Goal: Task Accomplishment & Management: Manage account settings

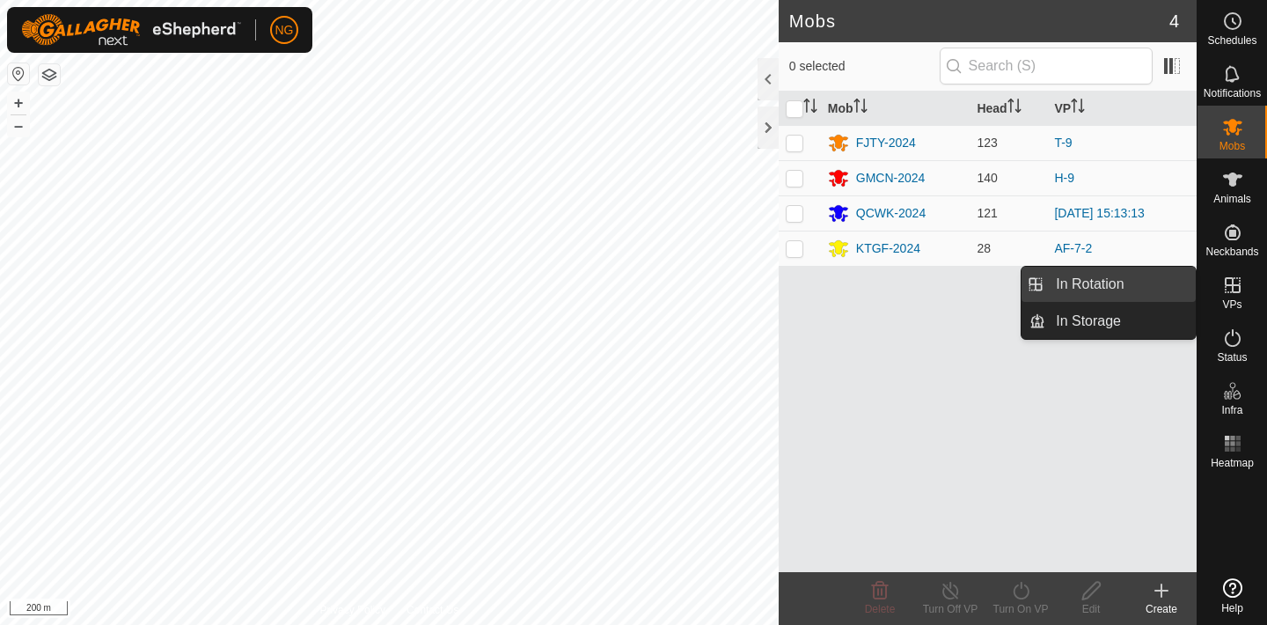
click at [1159, 285] on link "In Rotation" at bounding box center [1120, 284] width 150 height 35
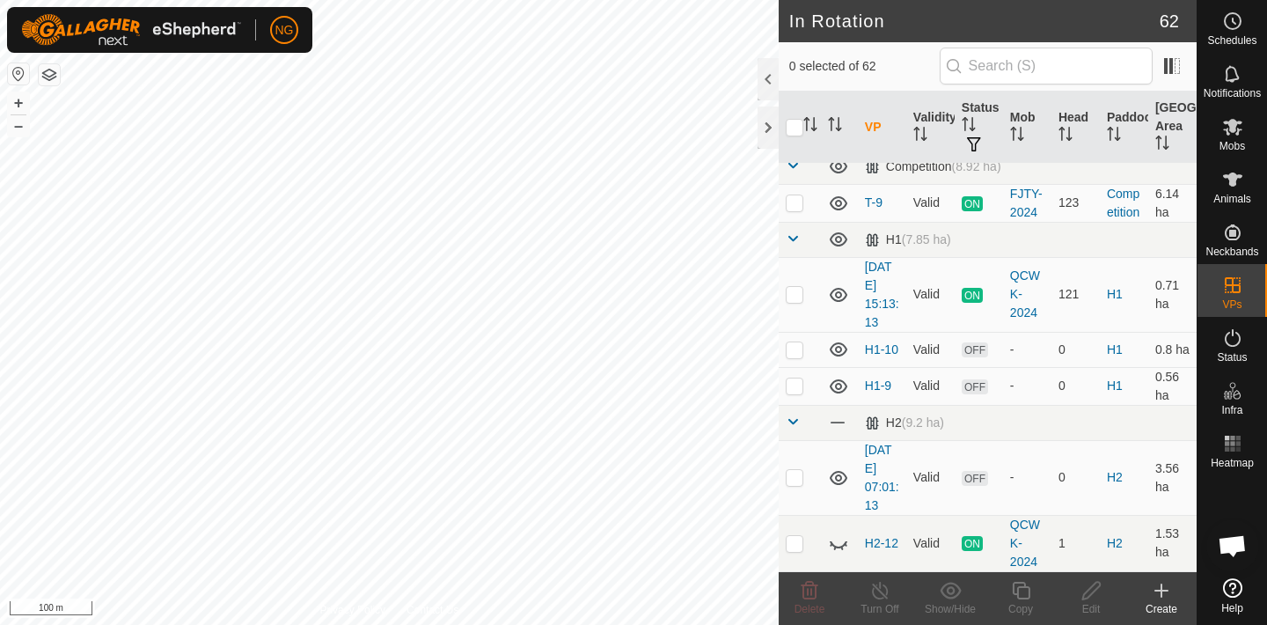
scroll to position [1253, 0]
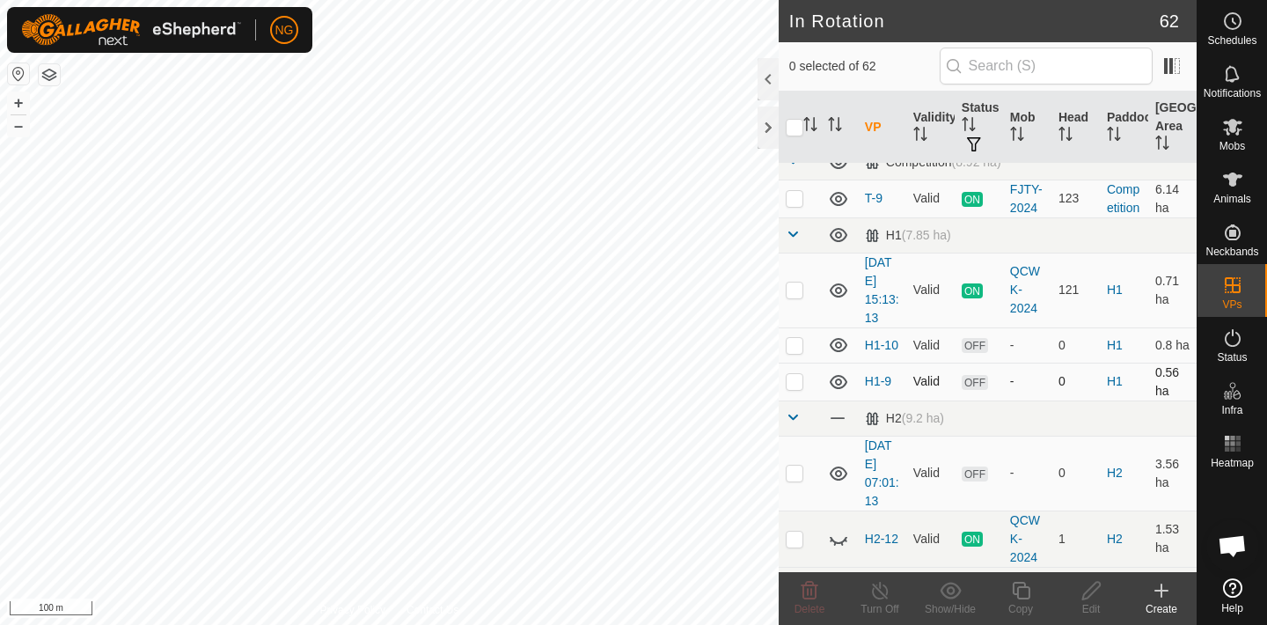
click at [794, 379] on p-checkbox at bounding box center [795, 381] width 18 height 14
checkbox input "false"
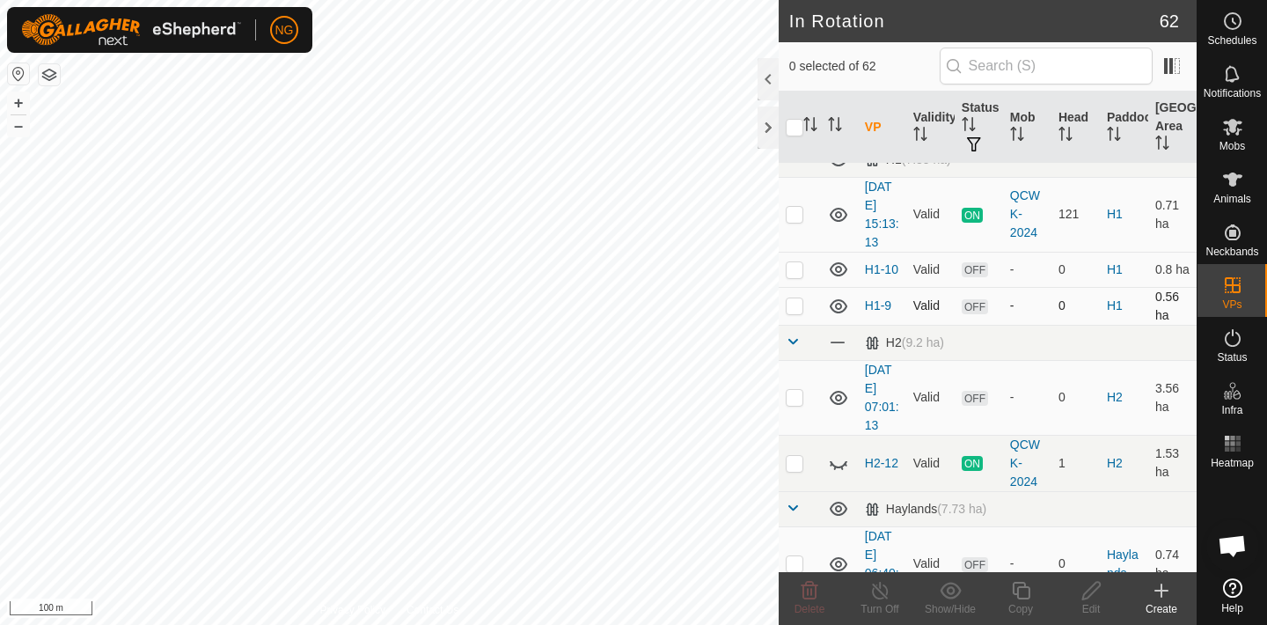
scroll to position [1334, 0]
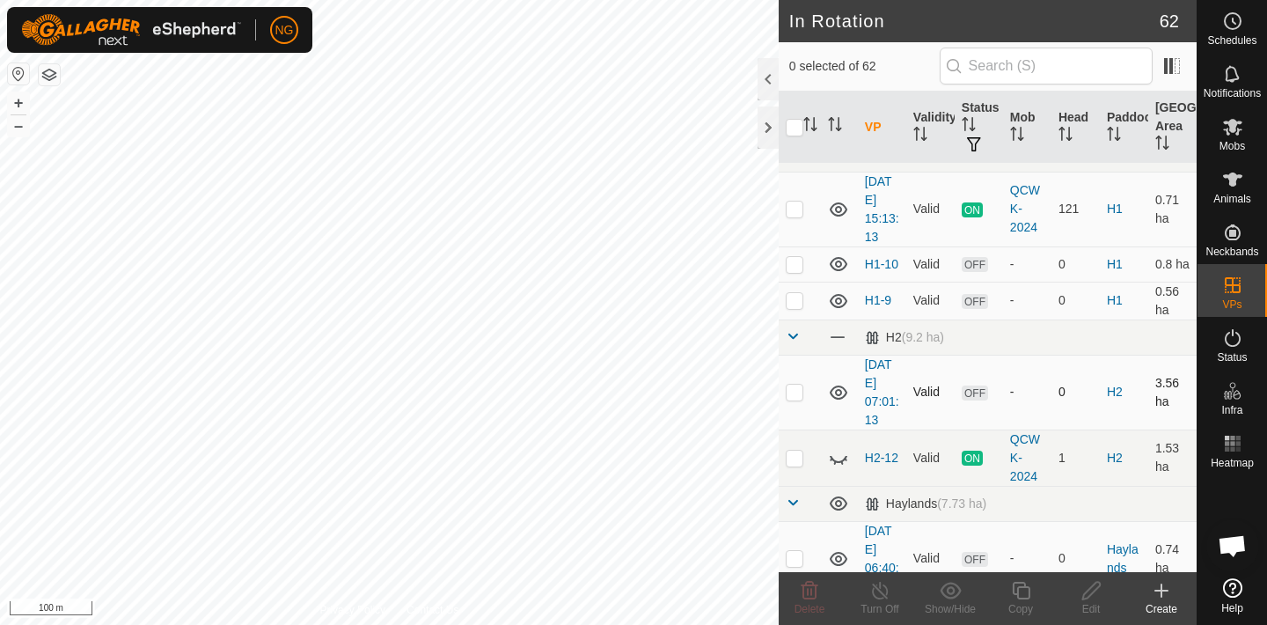
click at [793, 391] on p-checkbox at bounding box center [795, 391] width 18 height 14
click at [808, 592] on icon at bounding box center [810, 591] width 17 height 18
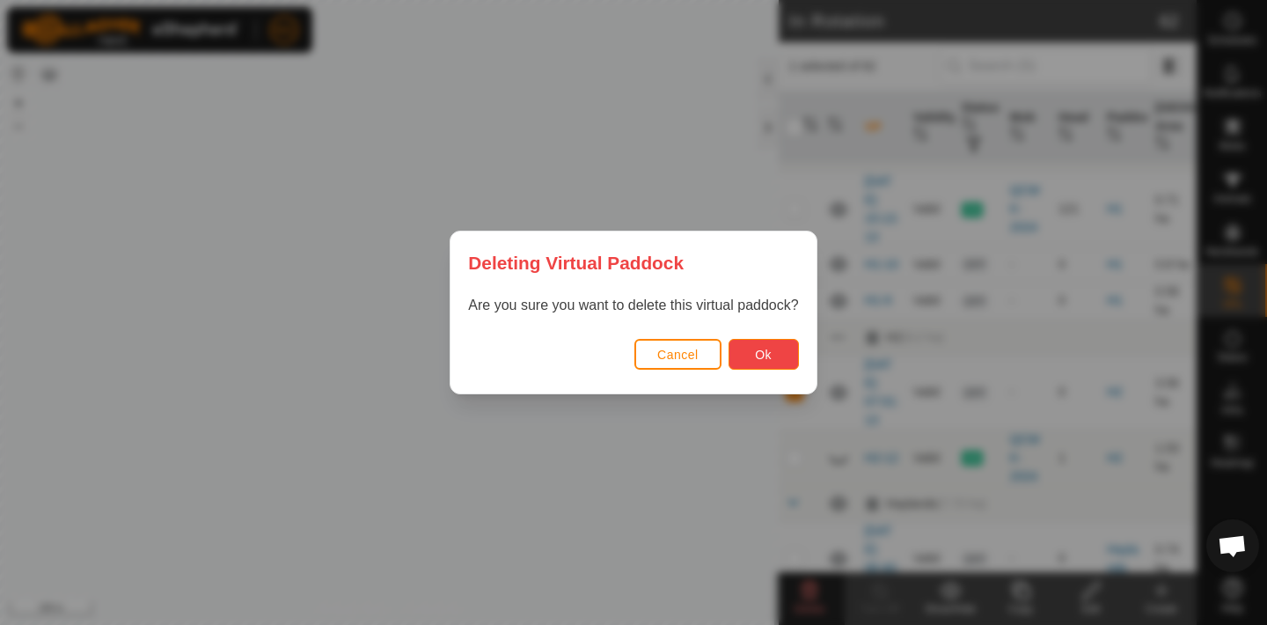
click at [764, 345] on button "Ok" at bounding box center [764, 354] width 70 height 31
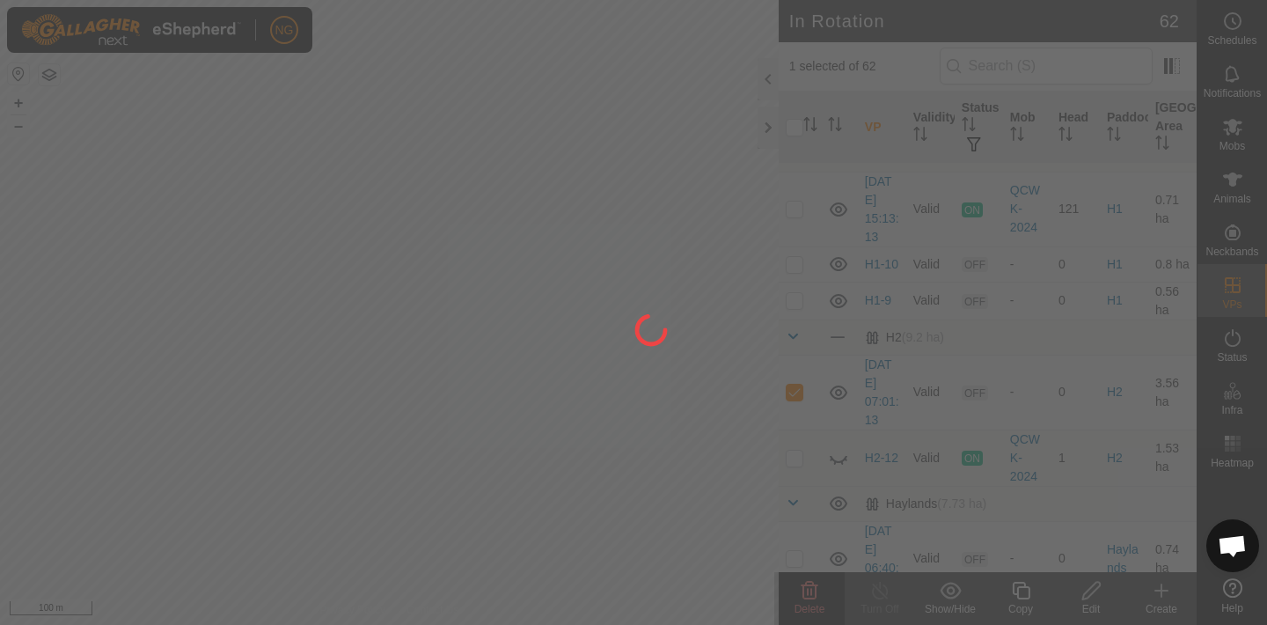
checkbox input "false"
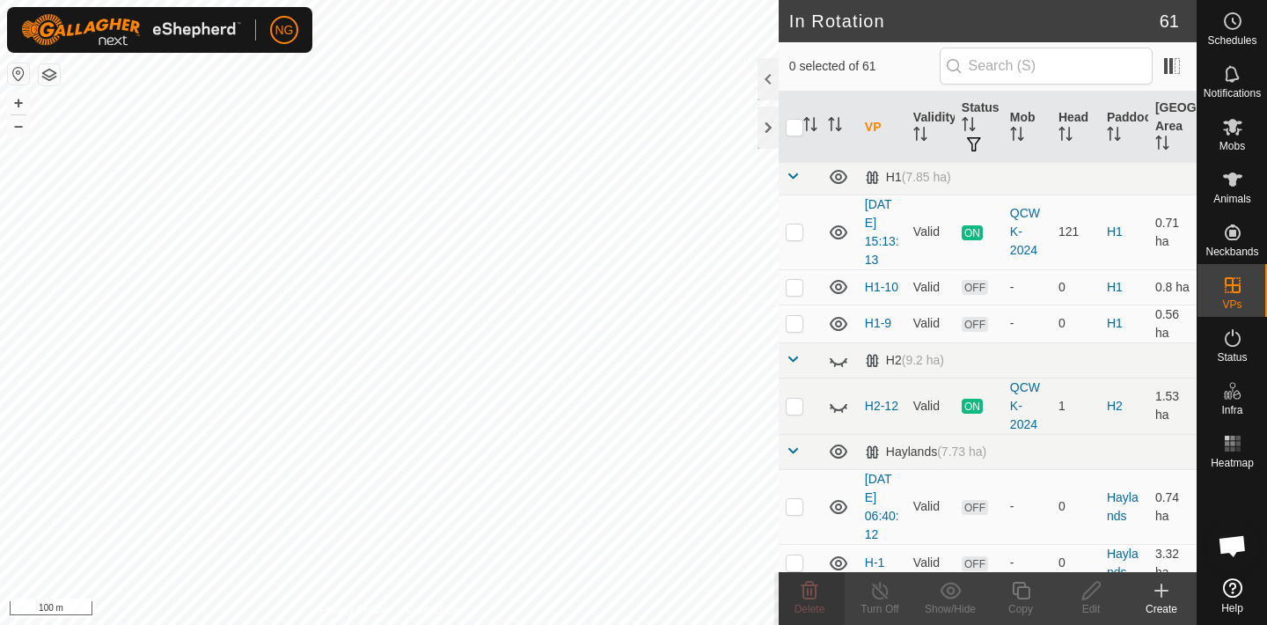
scroll to position [1307, 0]
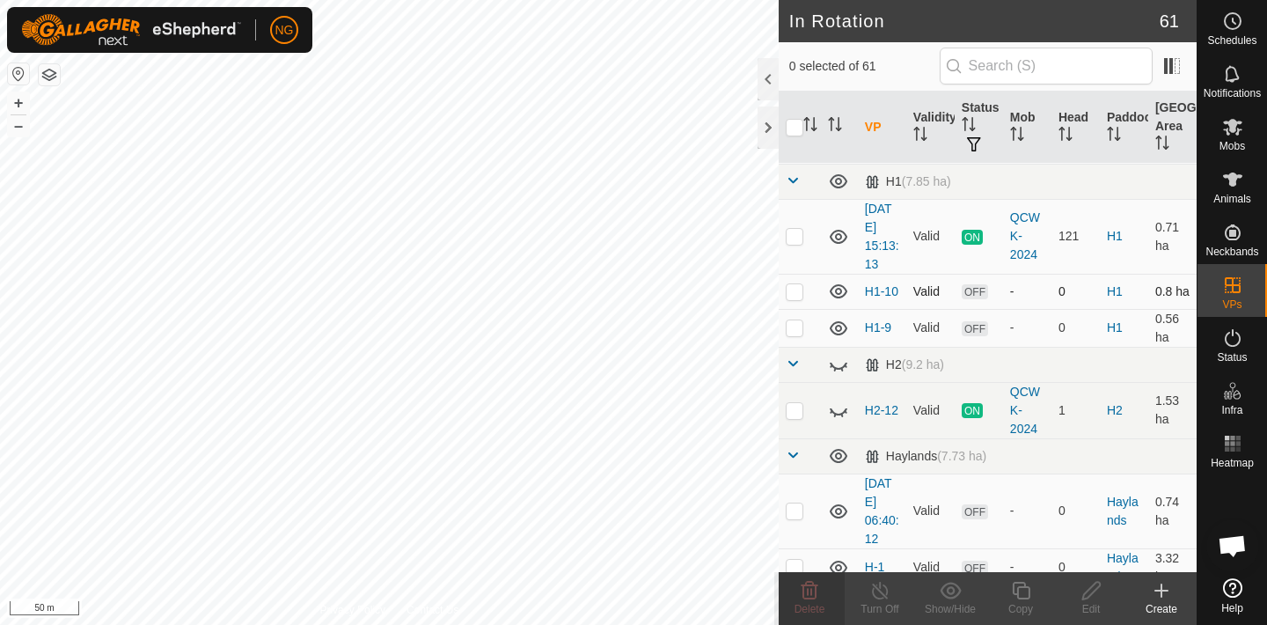
click at [795, 293] on p-checkbox at bounding box center [795, 291] width 18 height 14
checkbox input "true"
click at [1020, 589] on icon at bounding box center [1021, 590] width 22 height 21
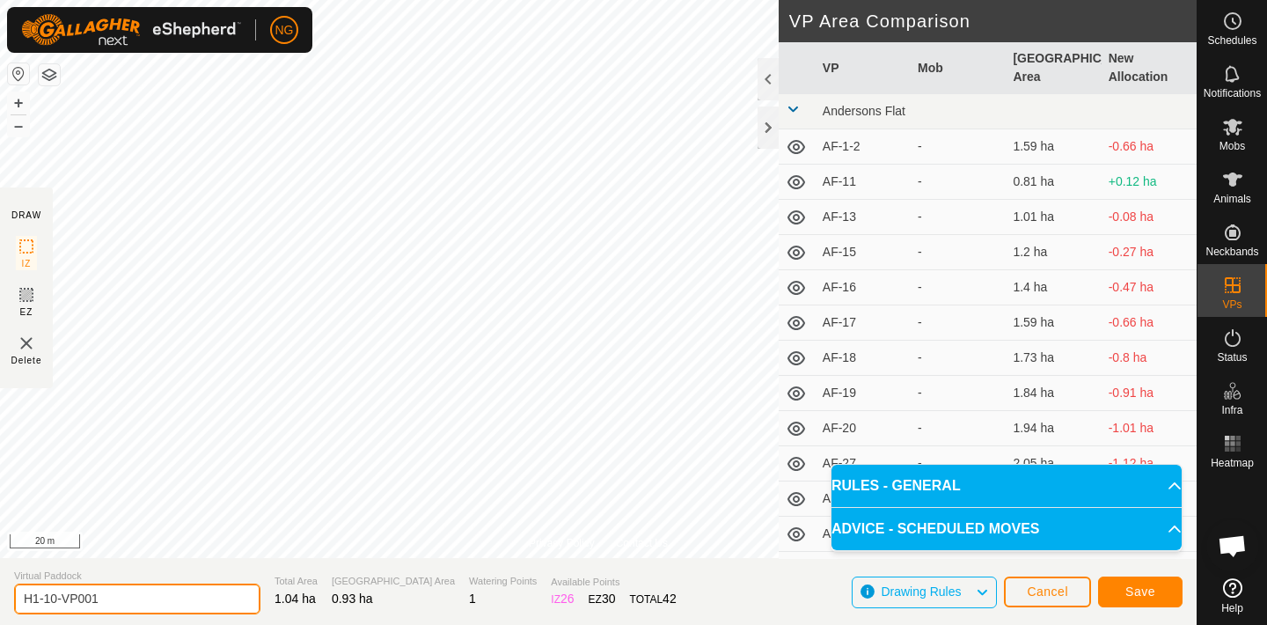
click at [107, 596] on input "H1-10-VP001" at bounding box center [137, 598] width 246 height 31
type input "H1-10-2"
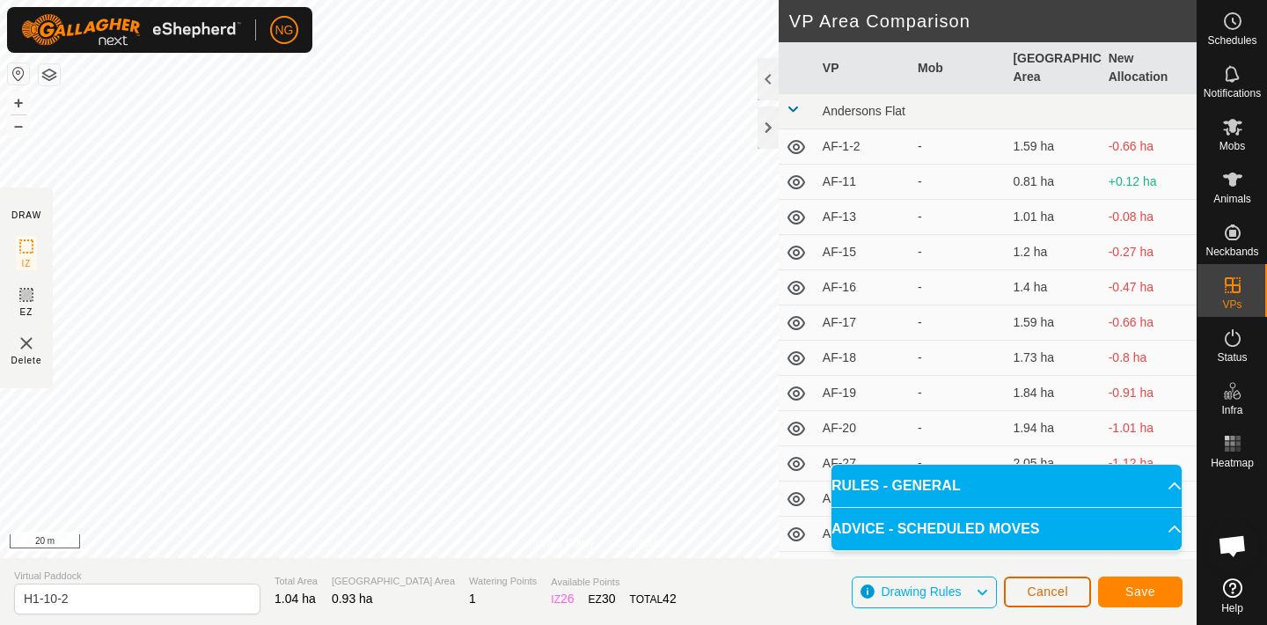
click at [1058, 582] on button "Cancel" at bounding box center [1047, 591] width 87 height 31
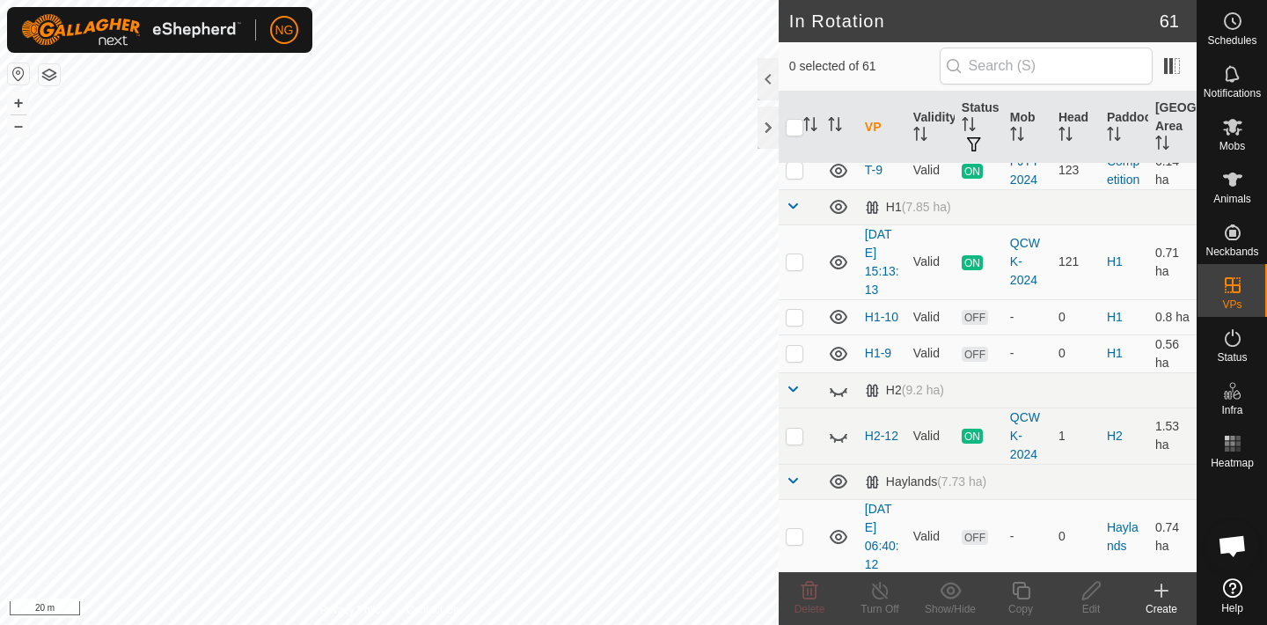
scroll to position [1278, 0]
click at [792, 319] on p-checkbox at bounding box center [795, 320] width 18 height 14
checkbox input "true"
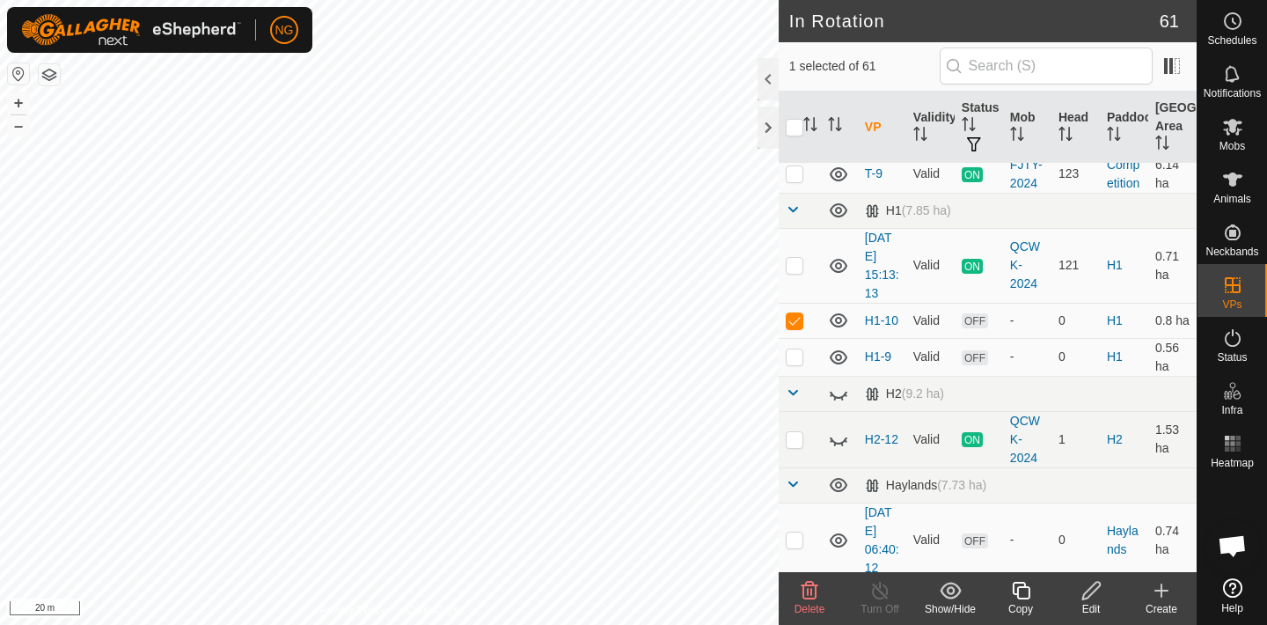
click at [1089, 594] on icon at bounding box center [1091, 591] width 18 height 18
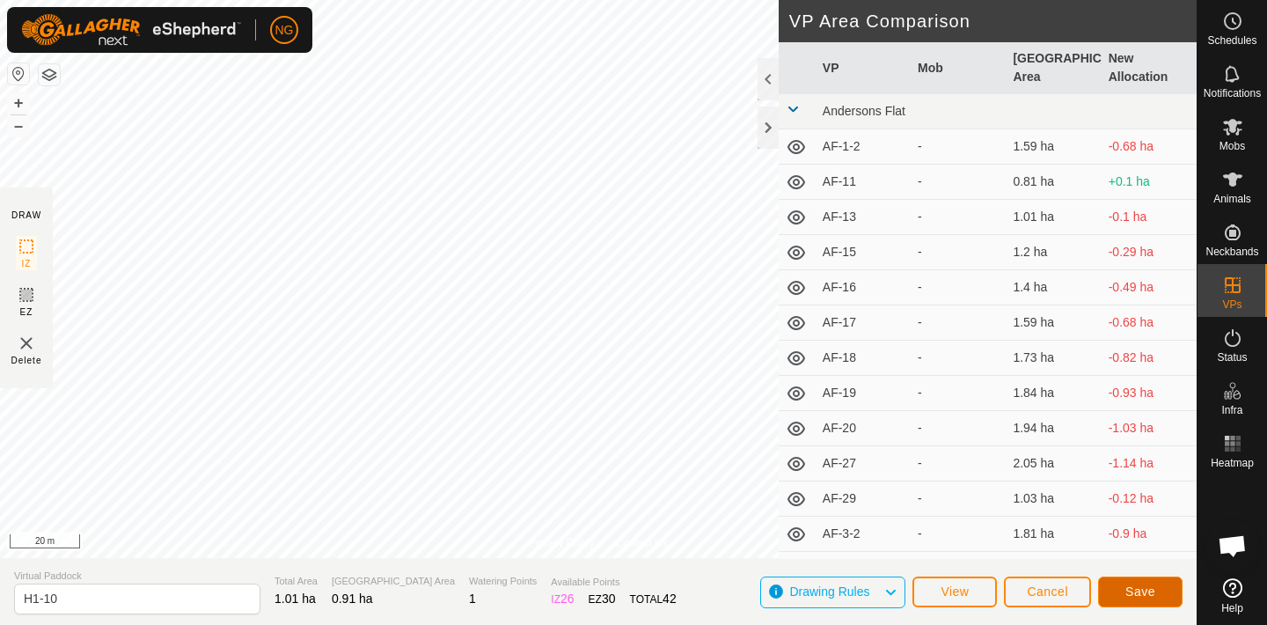
click at [1139, 589] on span "Save" at bounding box center [1140, 591] width 30 height 14
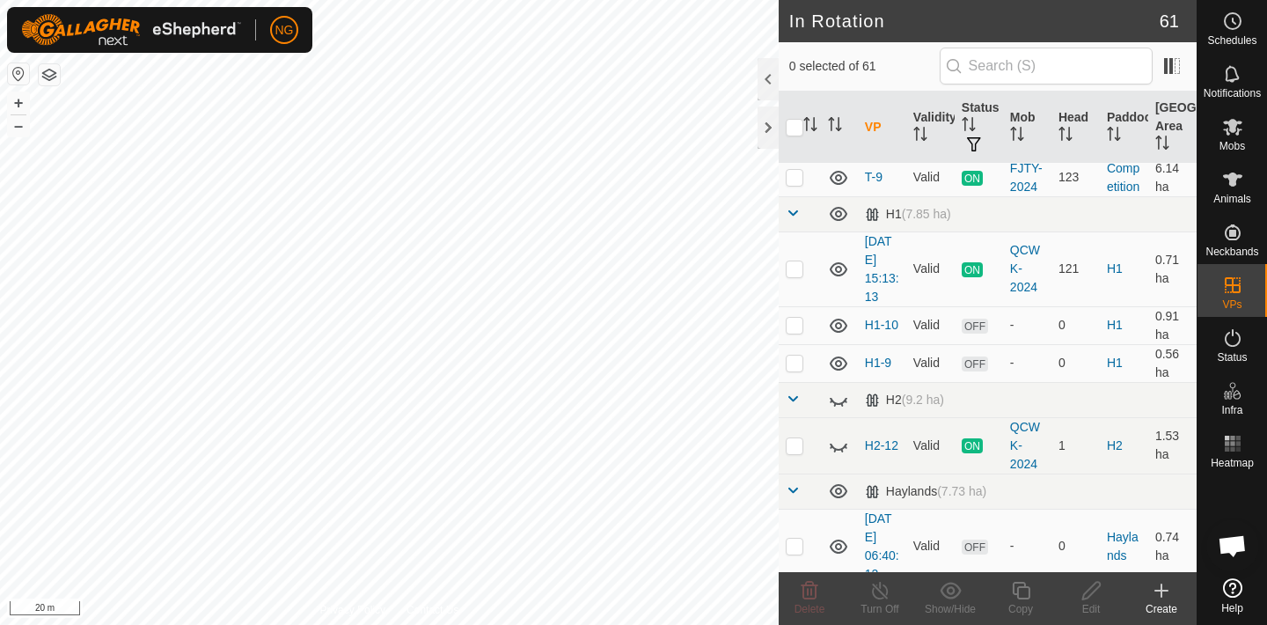
scroll to position [1271, 0]
click at [793, 327] on p-checkbox at bounding box center [795, 327] width 18 height 14
checkbox input "true"
click at [1019, 582] on icon at bounding box center [1021, 591] width 18 height 18
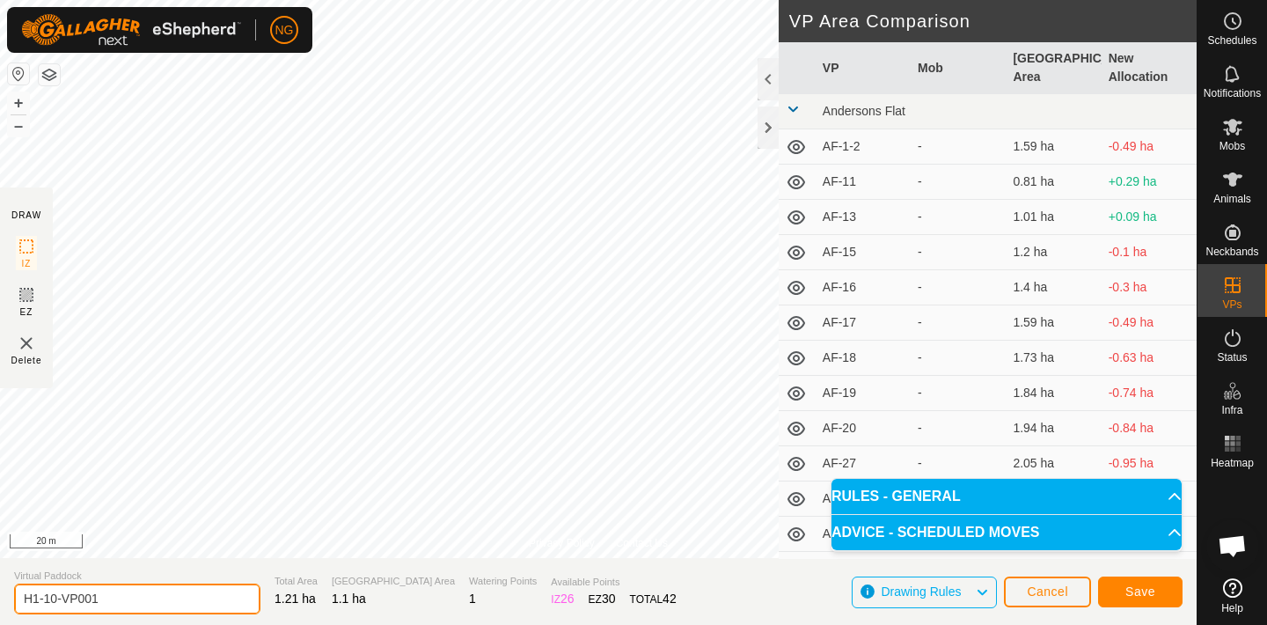
click at [112, 600] on input "H1-10-VP001" at bounding box center [137, 598] width 246 height 31
type input "H1-11"
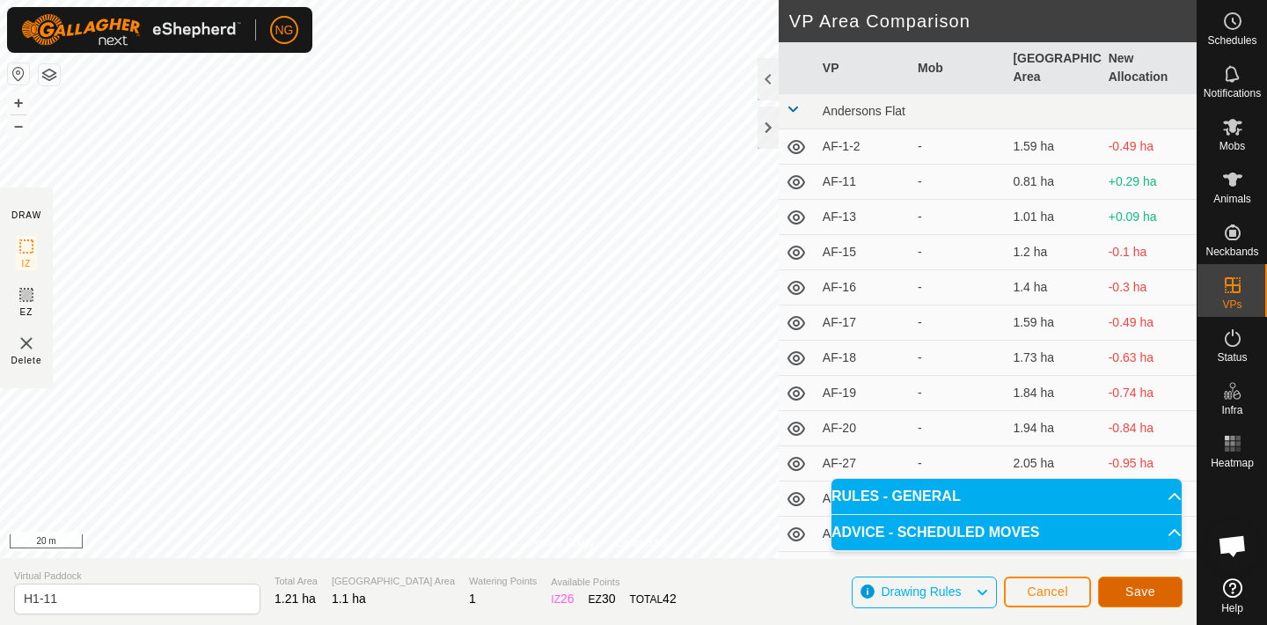
click at [1120, 582] on button "Save" at bounding box center [1140, 591] width 84 height 31
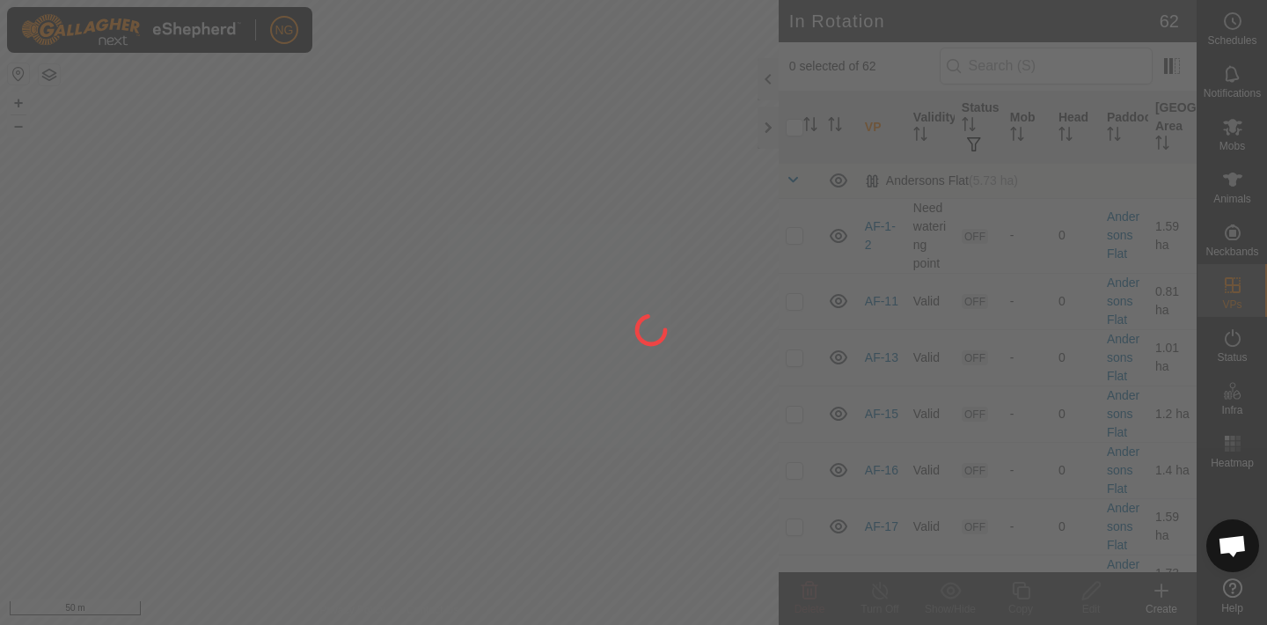
click at [187, 337] on div "NG Schedules Notifications Mobs Animals Neckbands VPs Status Infra Heatmap Help…" at bounding box center [633, 312] width 1267 height 625
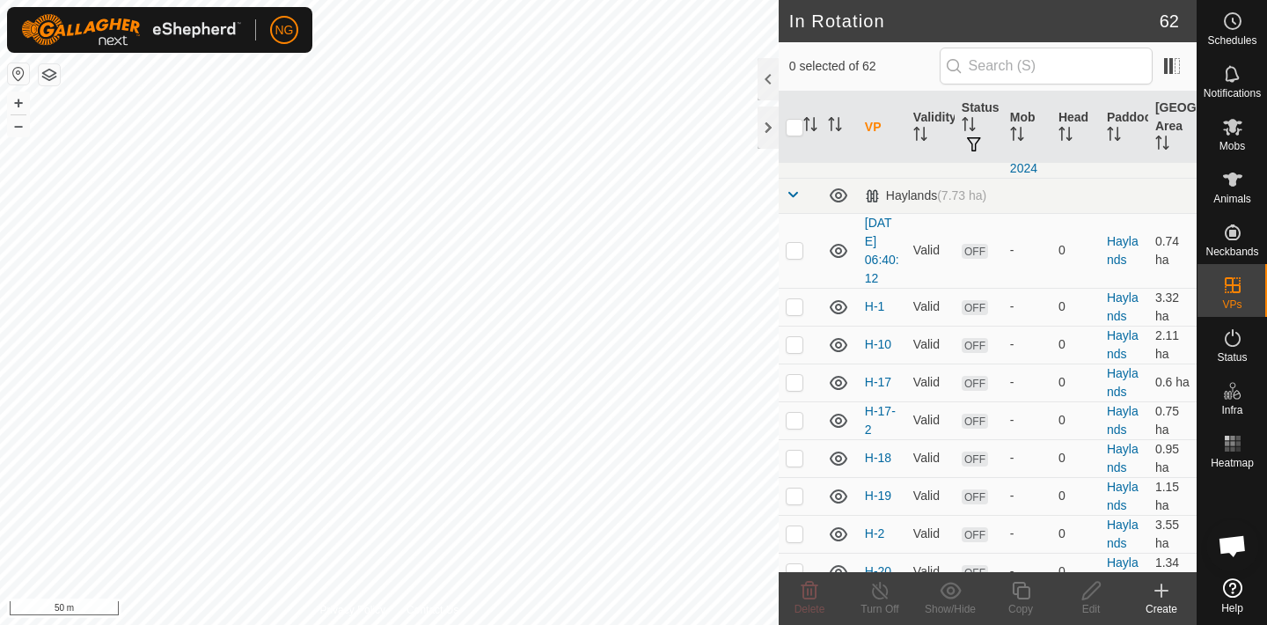
scroll to position [1606, 0]
click at [793, 249] on p-checkbox at bounding box center [795, 249] width 18 height 14
checkbox input "false"
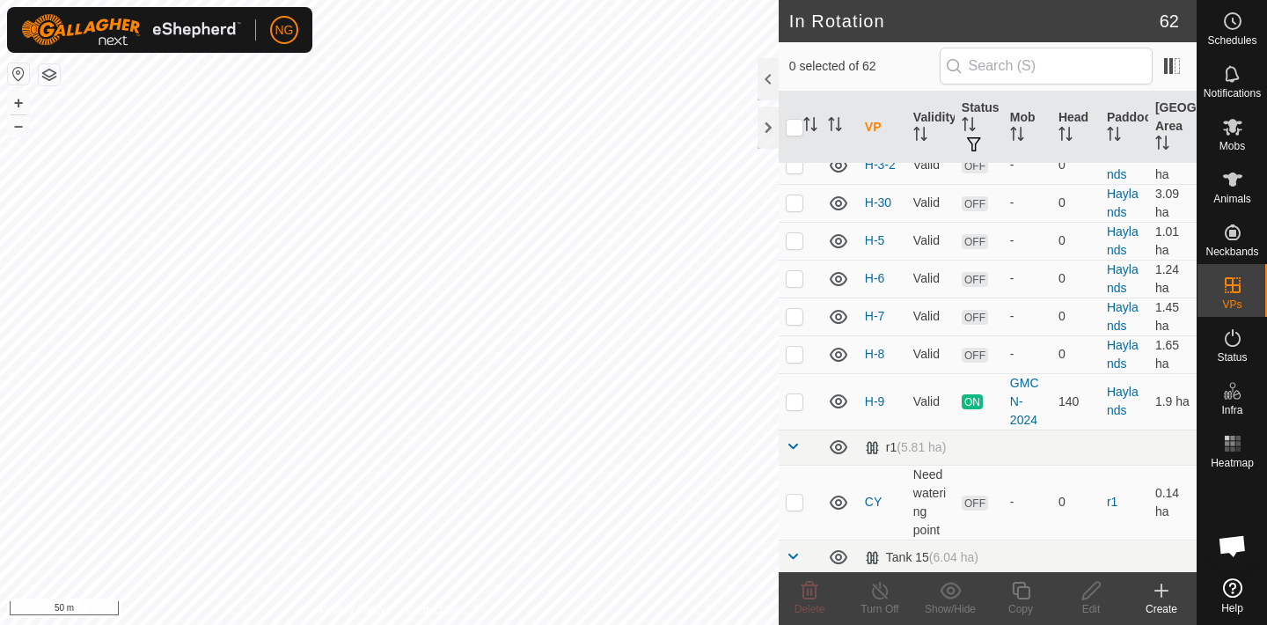
scroll to position [2466, 0]
click at [793, 357] on p-checkbox at bounding box center [795, 353] width 18 height 14
checkbox input "false"
click at [794, 310] on p-checkbox at bounding box center [795, 315] width 18 height 14
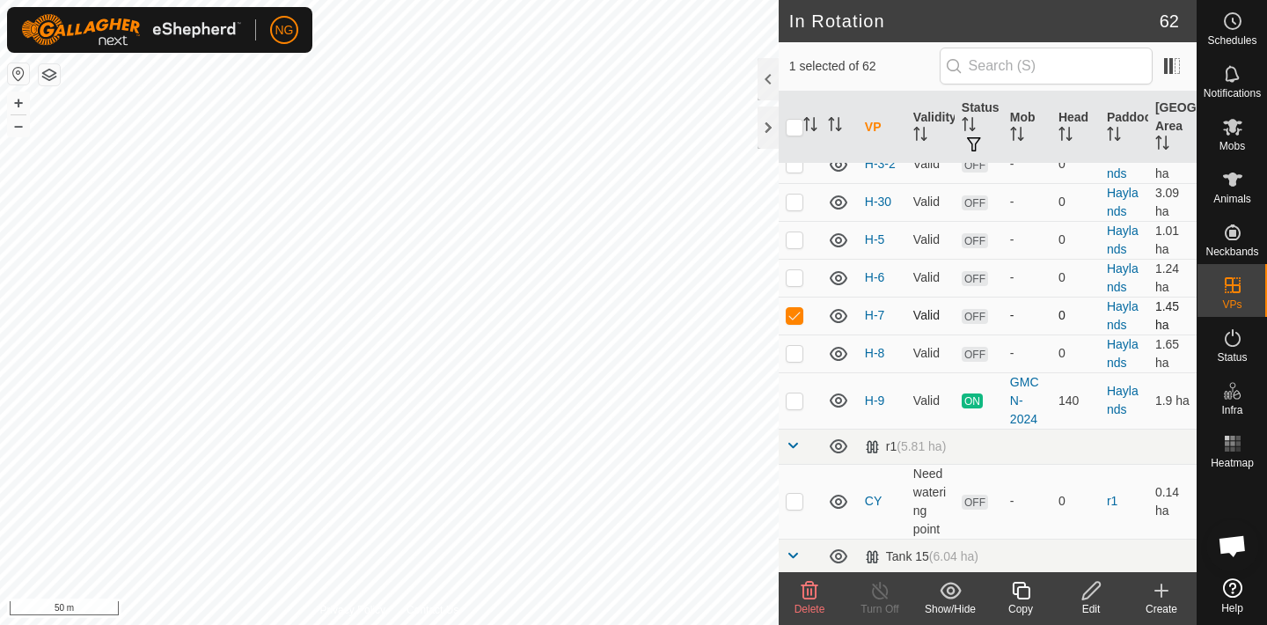
click at [794, 310] on p-checkbox at bounding box center [795, 315] width 18 height 14
checkbox input "false"
click at [797, 278] on p-checkbox at bounding box center [795, 277] width 18 height 14
checkbox input "true"
click at [1087, 593] on icon at bounding box center [1091, 590] width 22 height 21
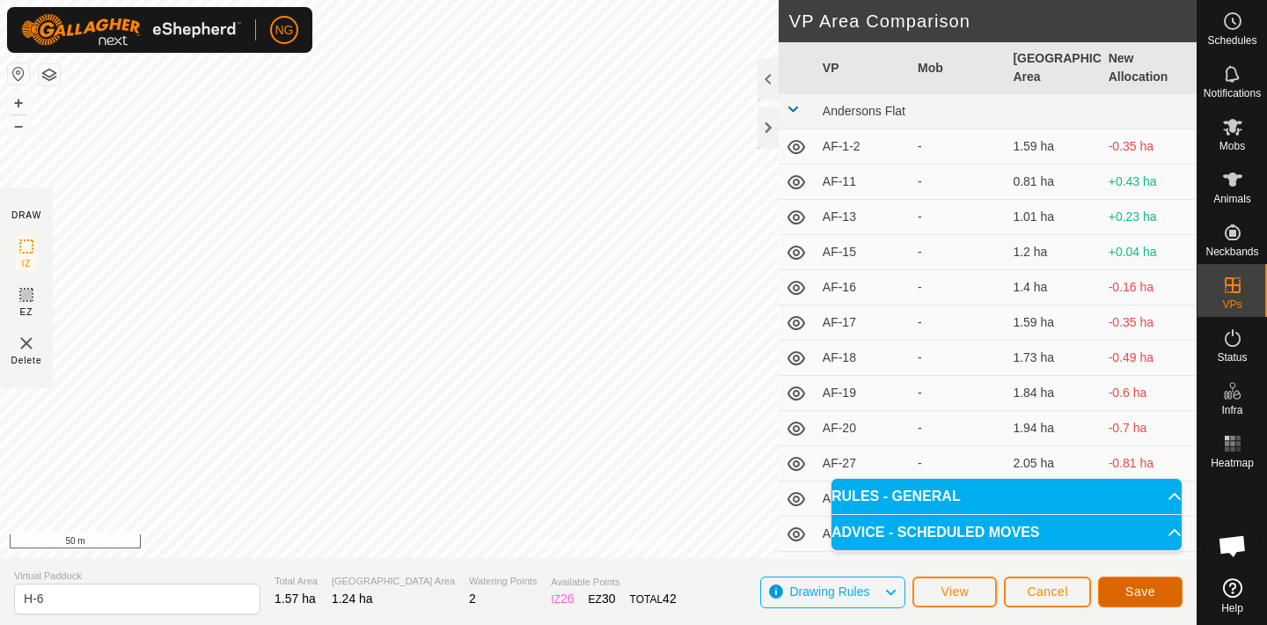
click at [1150, 586] on span "Save" at bounding box center [1140, 591] width 30 height 14
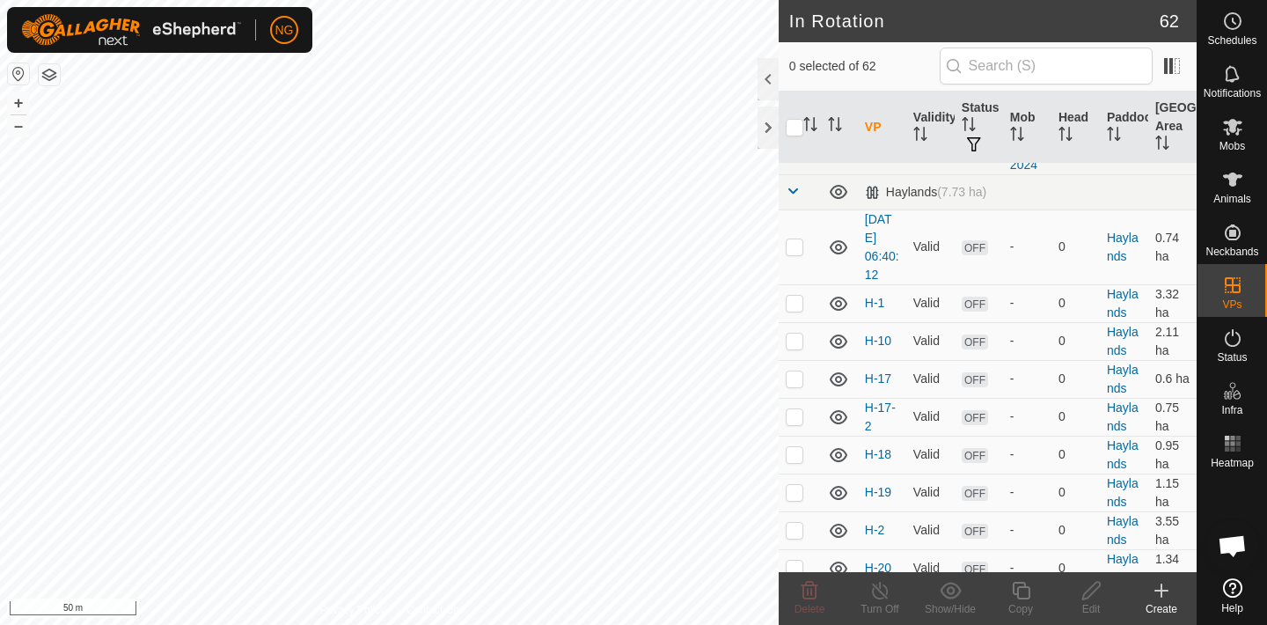
scroll to position [1597, 0]
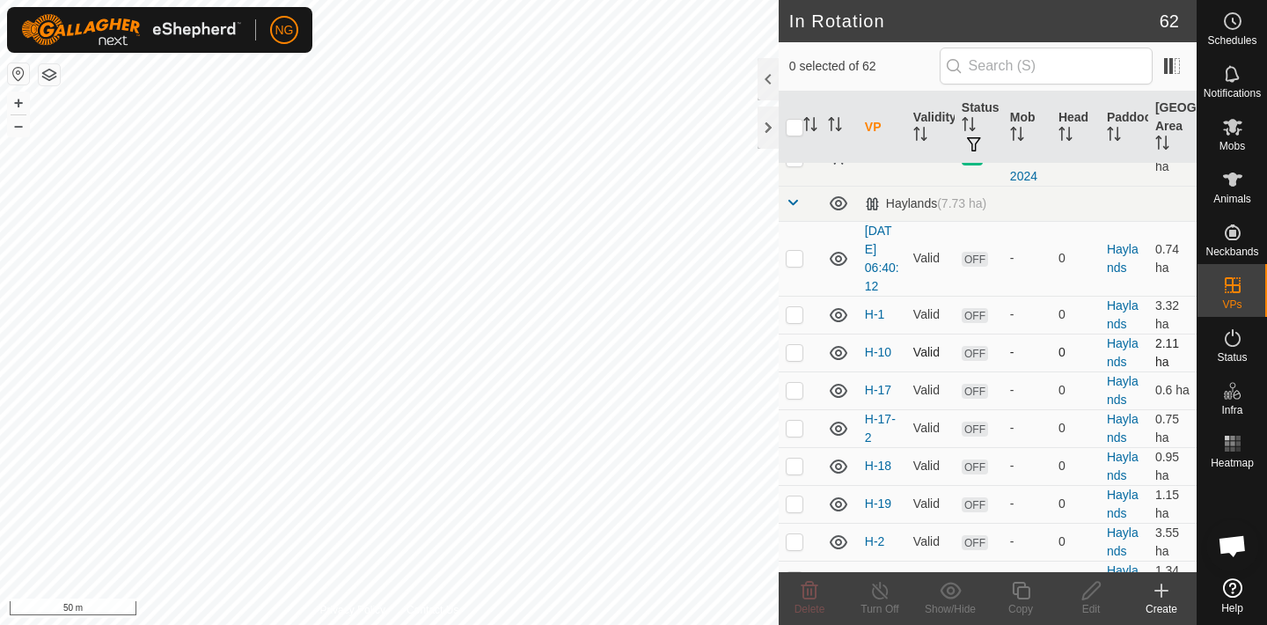
click at [795, 353] on p-checkbox at bounding box center [795, 352] width 18 height 14
checkbox input "true"
click at [1018, 588] on icon at bounding box center [1021, 590] width 22 height 21
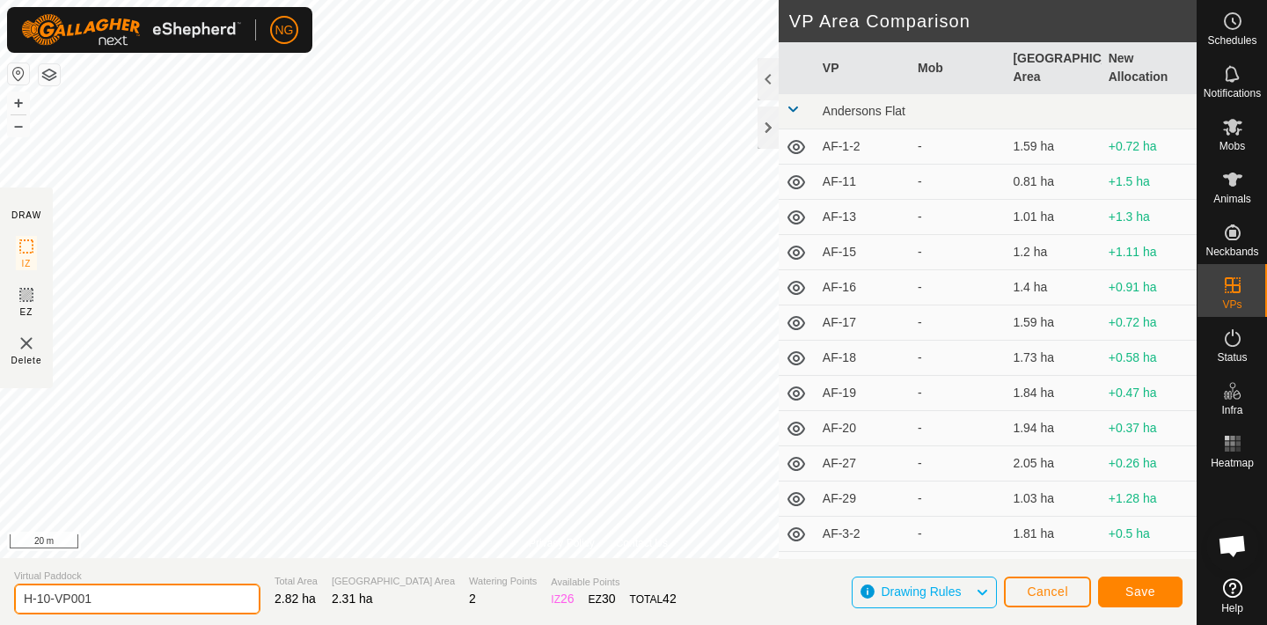
click at [112, 599] on input "H-10-VP001" at bounding box center [137, 598] width 246 height 31
type input "H-11"
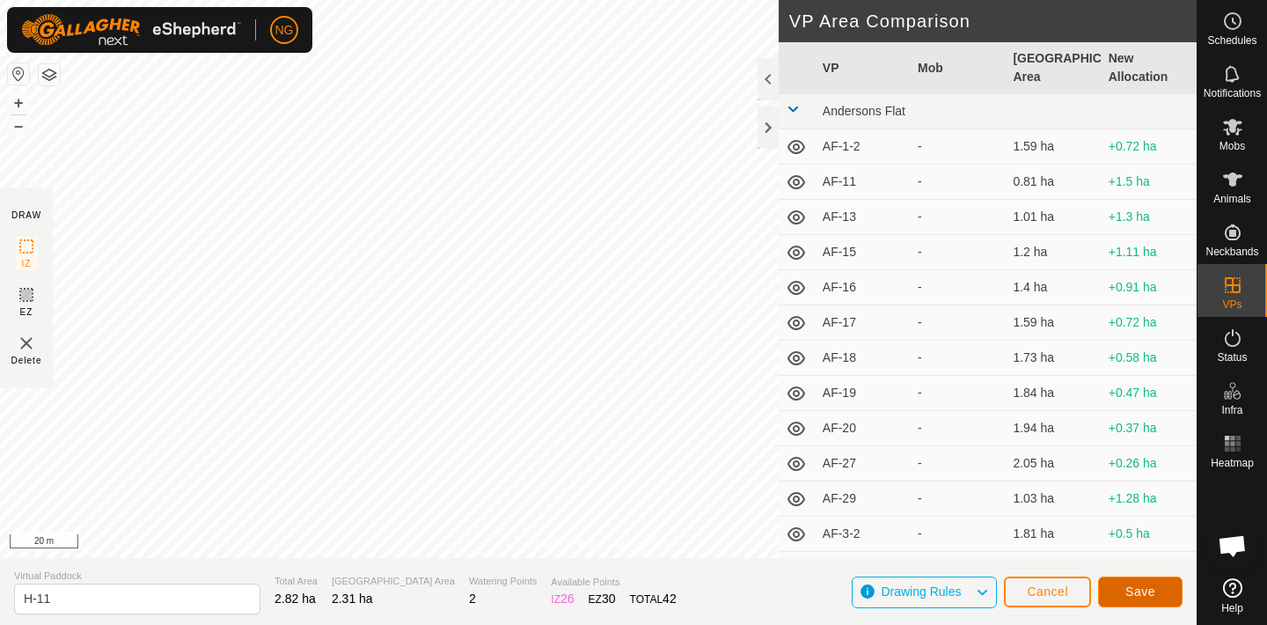
click at [1167, 587] on button "Save" at bounding box center [1140, 591] width 84 height 31
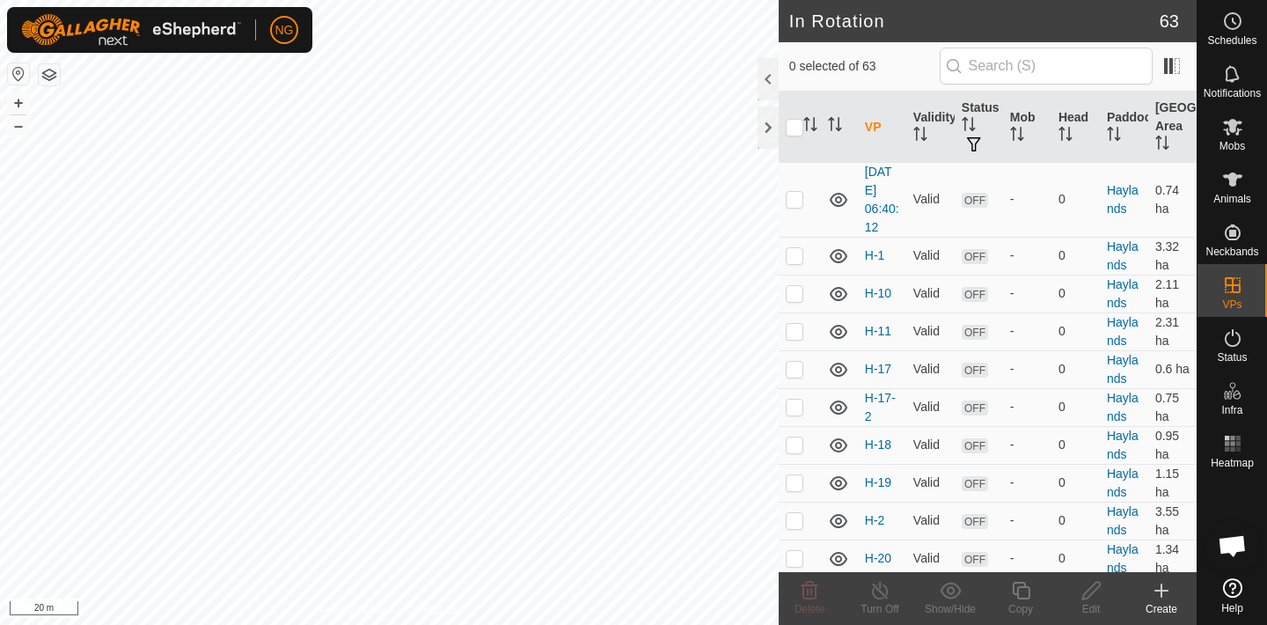
scroll to position [1645, 0]
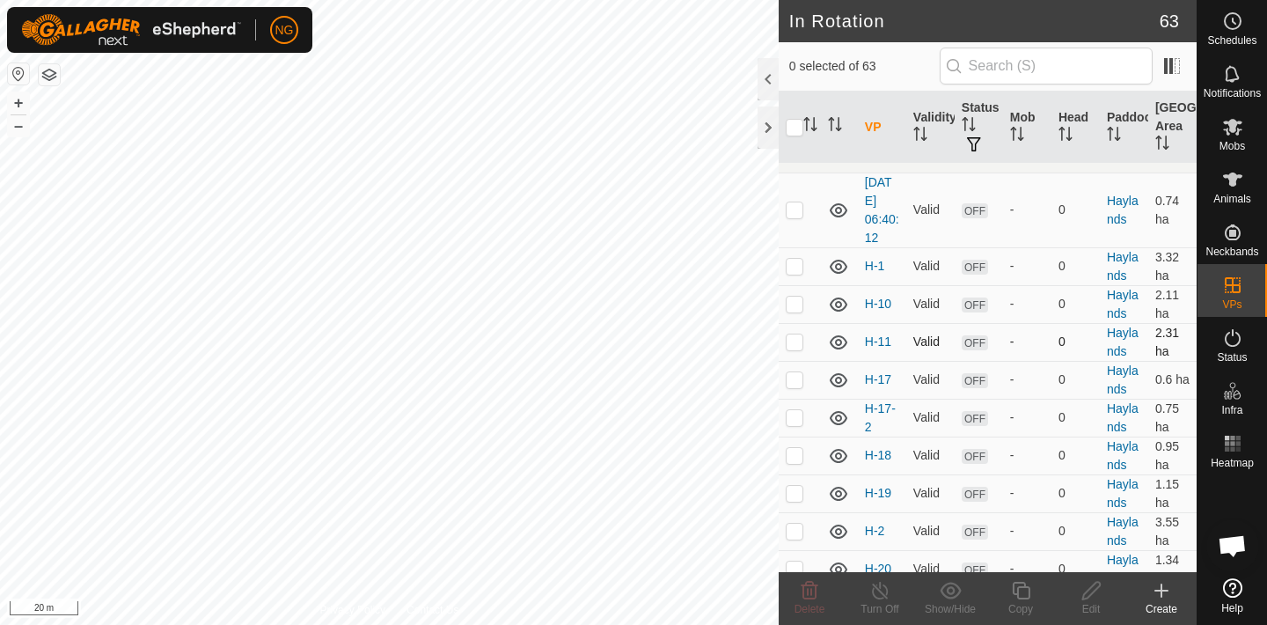
click at [793, 338] on p-checkbox at bounding box center [795, 341] width 18 height 14
checkbox input "true"
click at [1022, 590] on icon at bounding box center [1021, 590] width 22 height 21
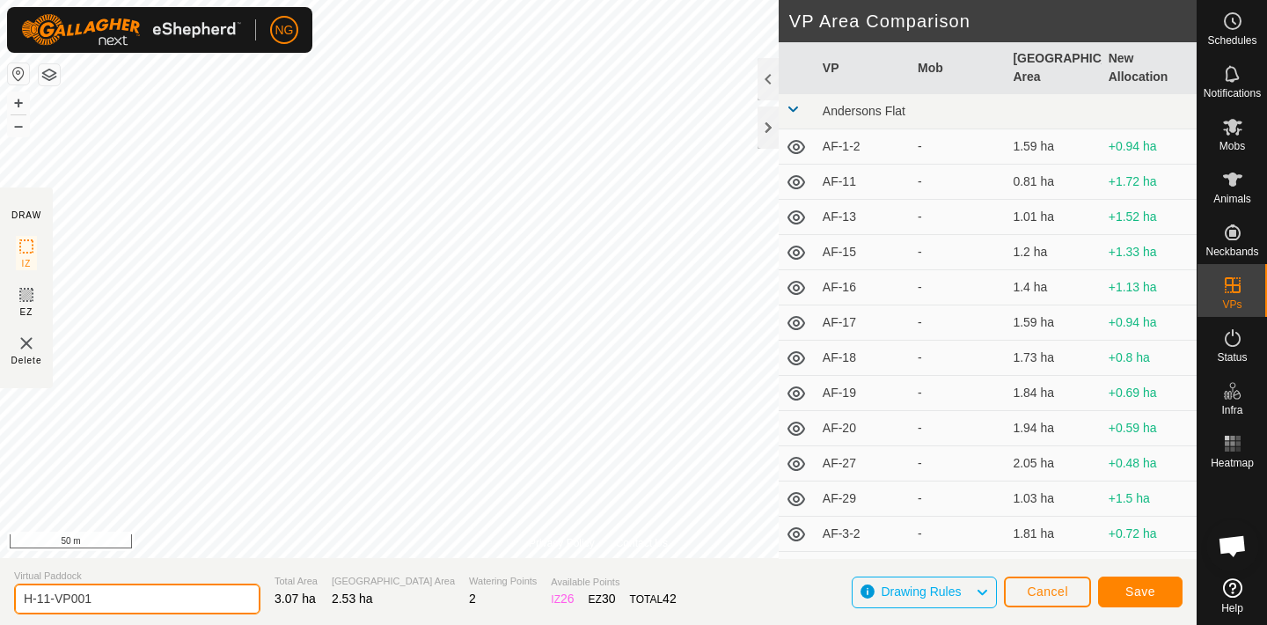
click at [113, 599] on input "H-11-VP001" at bounding box center [137, 598] width 246 height 31
type input "H-12"
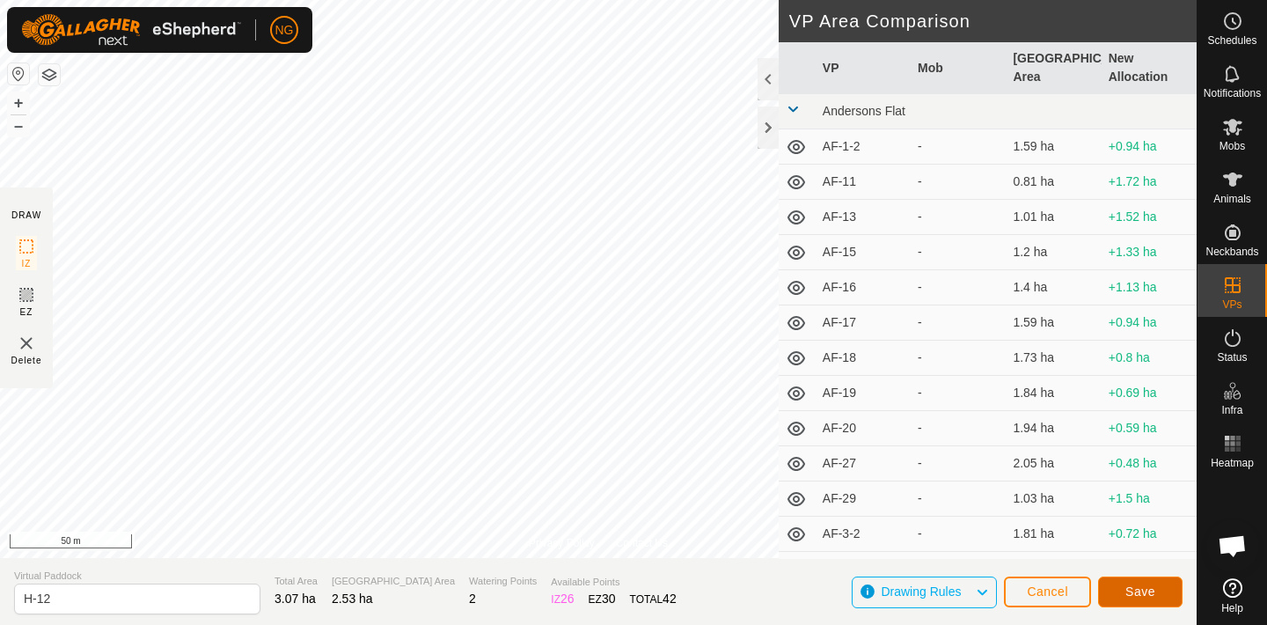
click at [1122, 588] on button "Save" at bounding box center [1140, 591] width 84 height 31
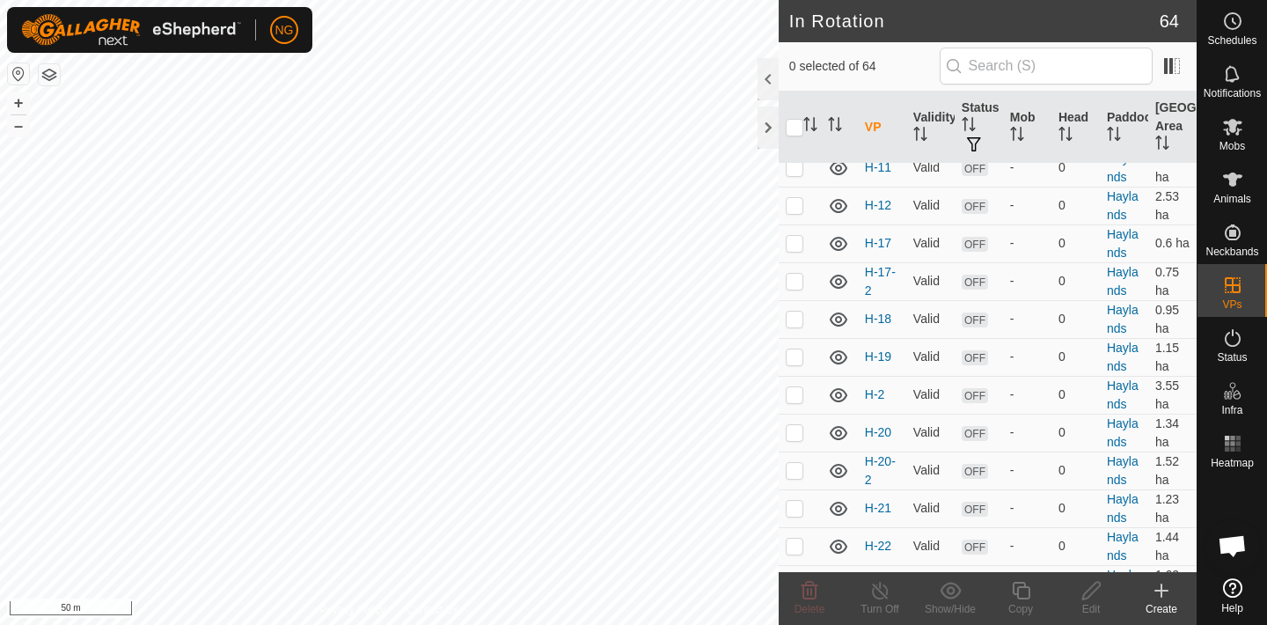
scroll to position [1812, 0]
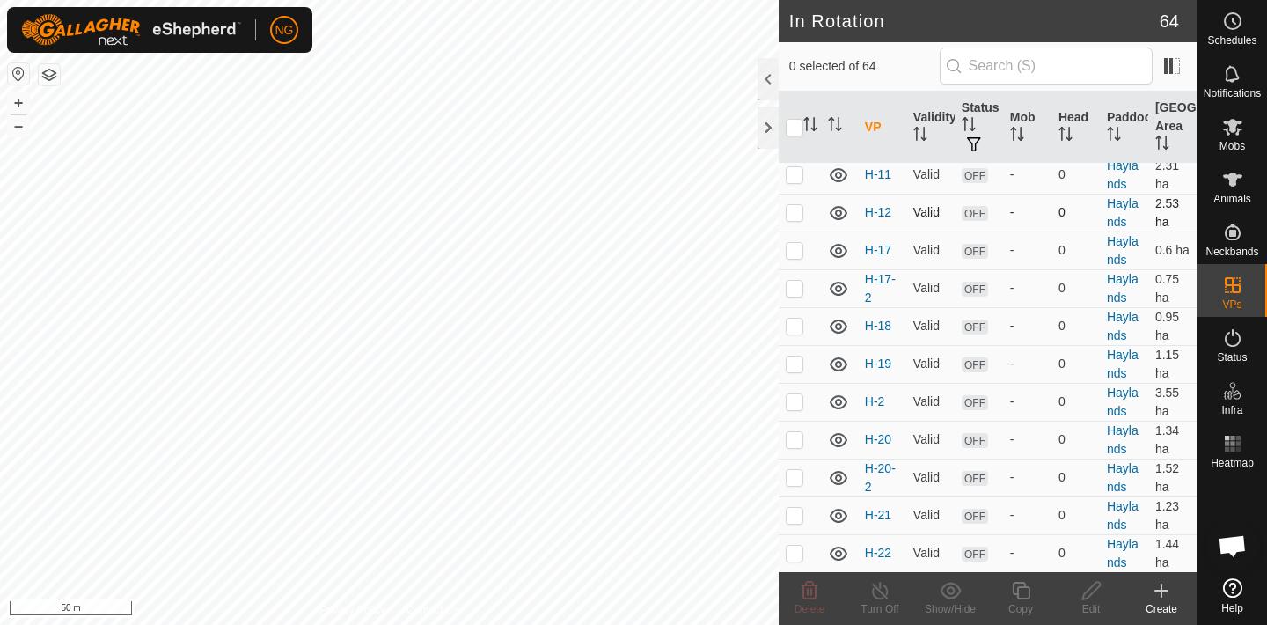
click at [794, 214] on p-checkbox at bounding box center [795, 212] width 18 height 14
checkbox input "true"
click at [1021, 593] on icon at bounding box center [1021, 590] width 22 height 21
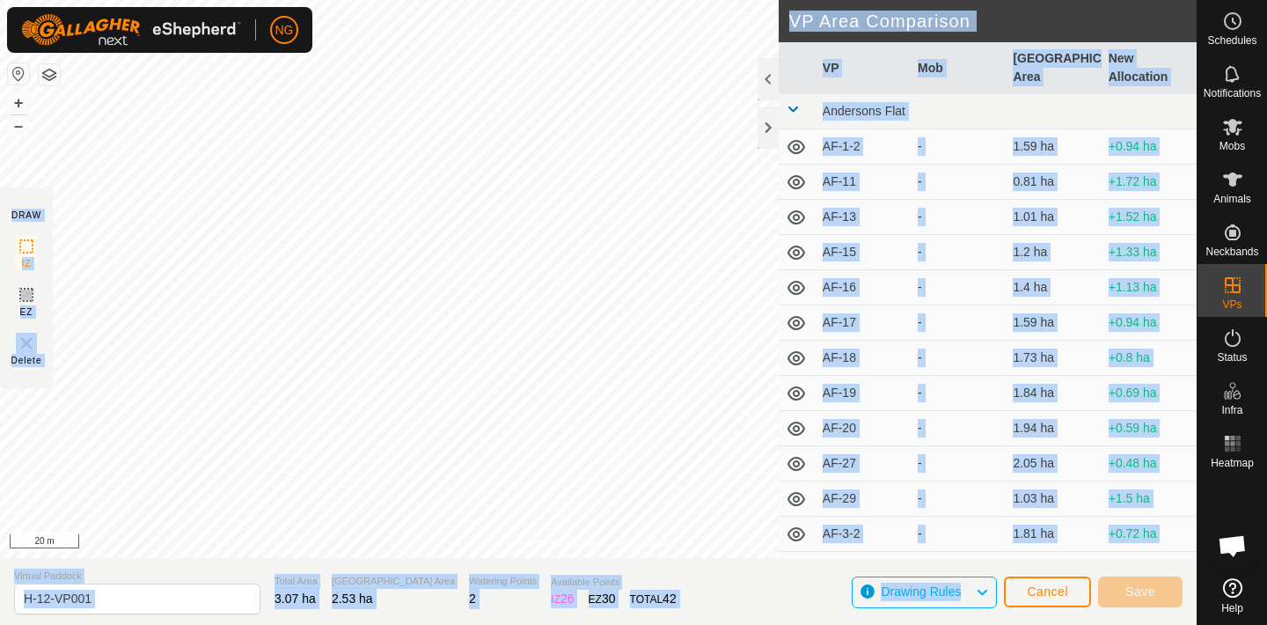
click at [795, 71] on th at bounding box center [797, 68] width 37 height 52
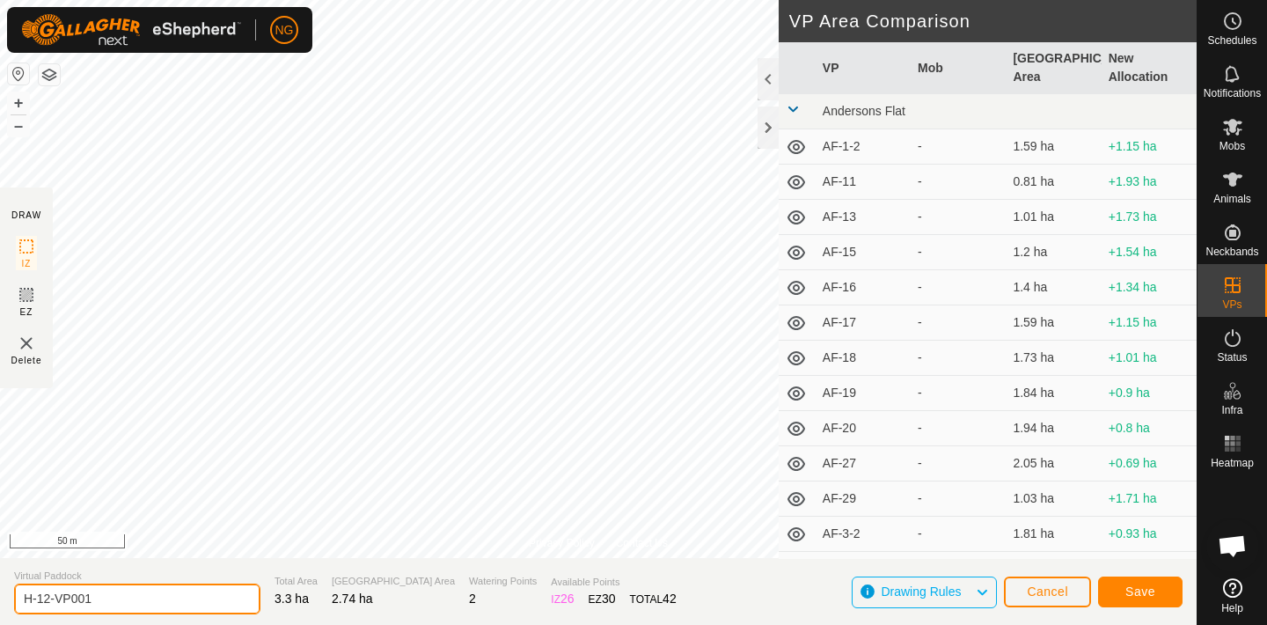
click at [119, 596] on input "H-12-VP001" at bounding box center [137, 598] width 246 height 31
type input "H-13"
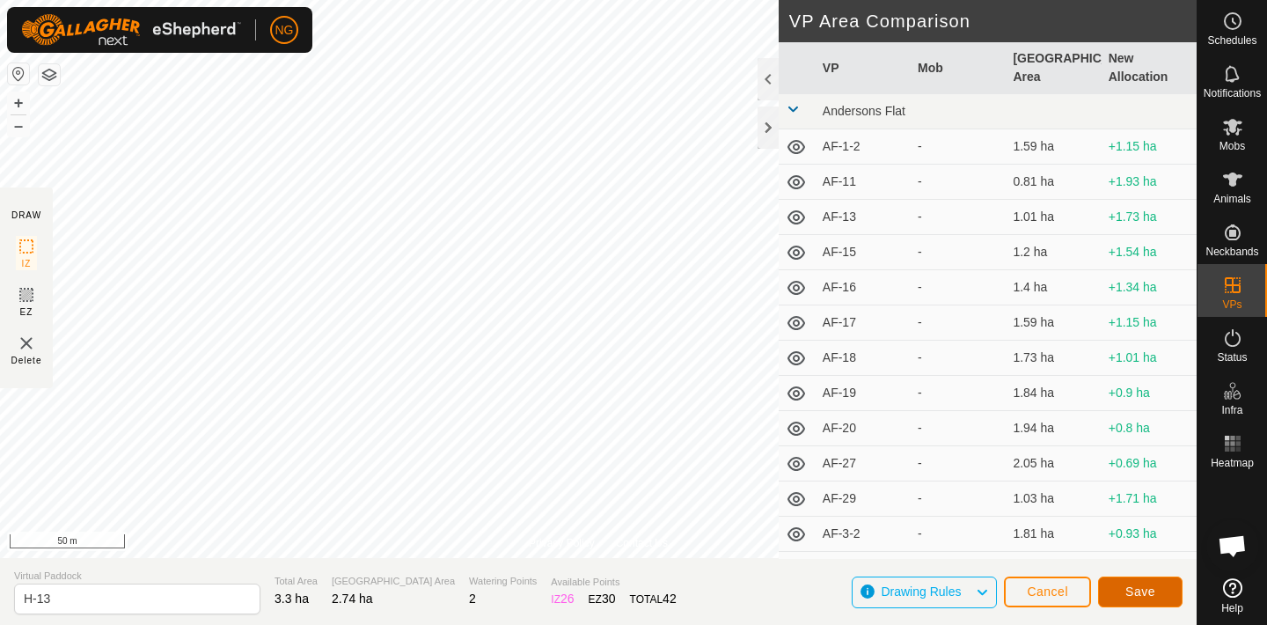
click at [1130, 586] on span "Save" at bounding box center [1140, 591] width 30 height 14
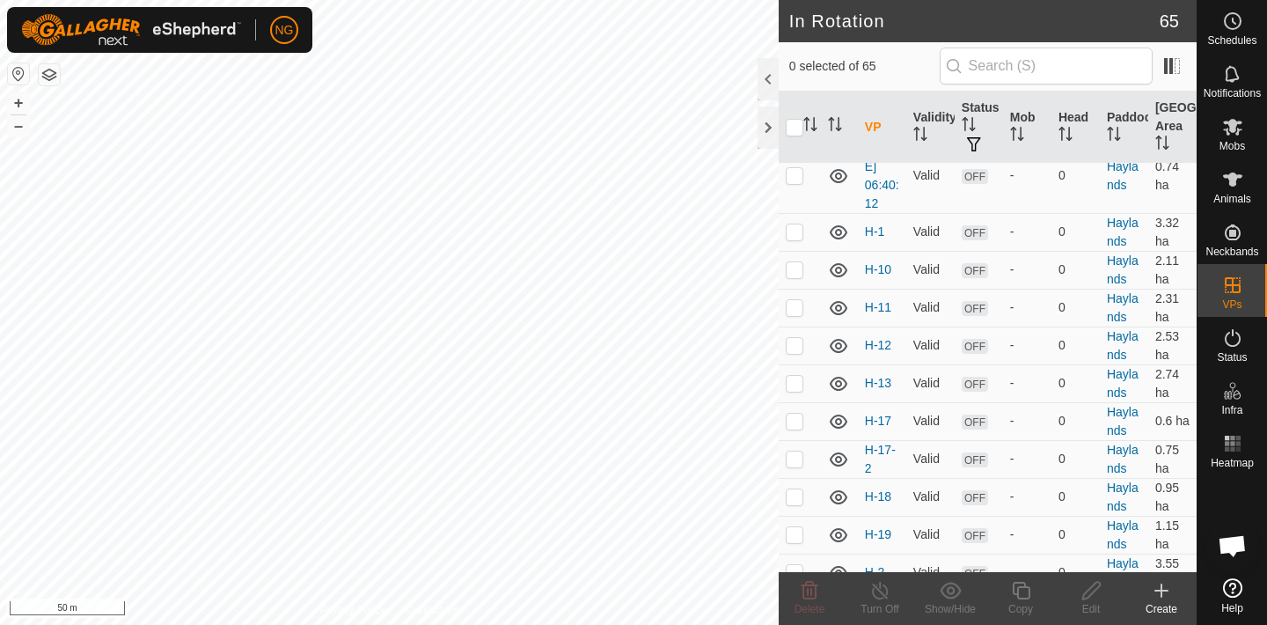
scroll to position [1683, 0]
click at [795, 380] on p-checkbox at bounding box center [795, 379] width 18 height 14
checkbox input "true"
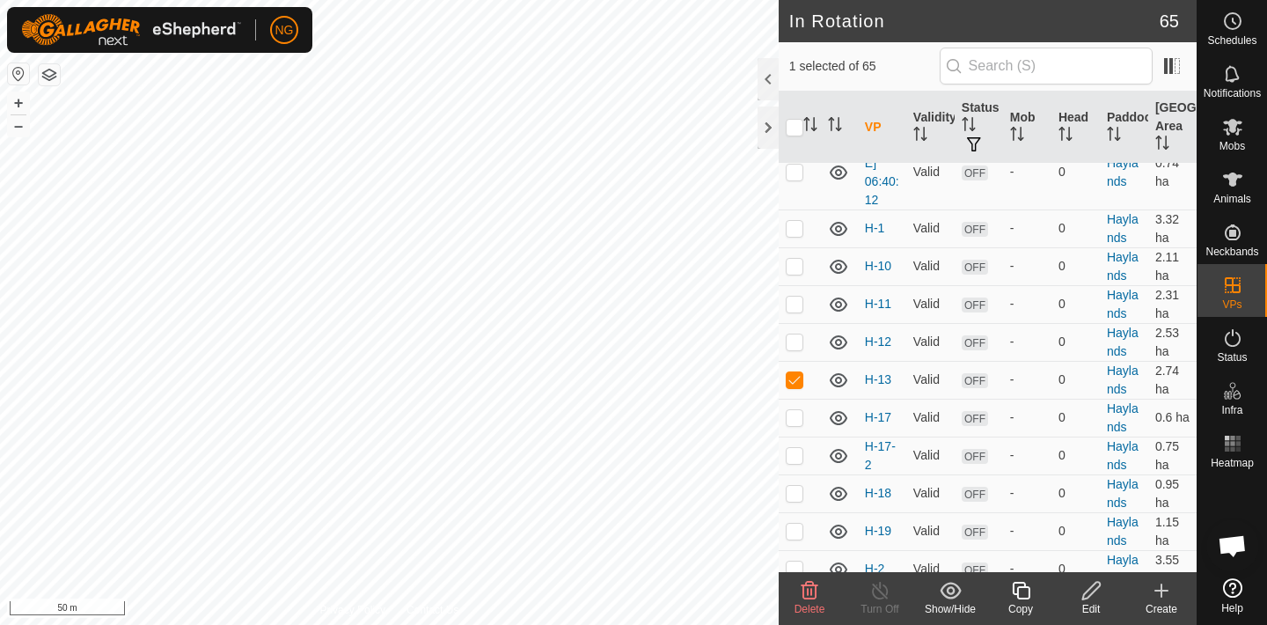
click at [1026, 584] on icon at bounding box center [1021, 590] width 22 height 21
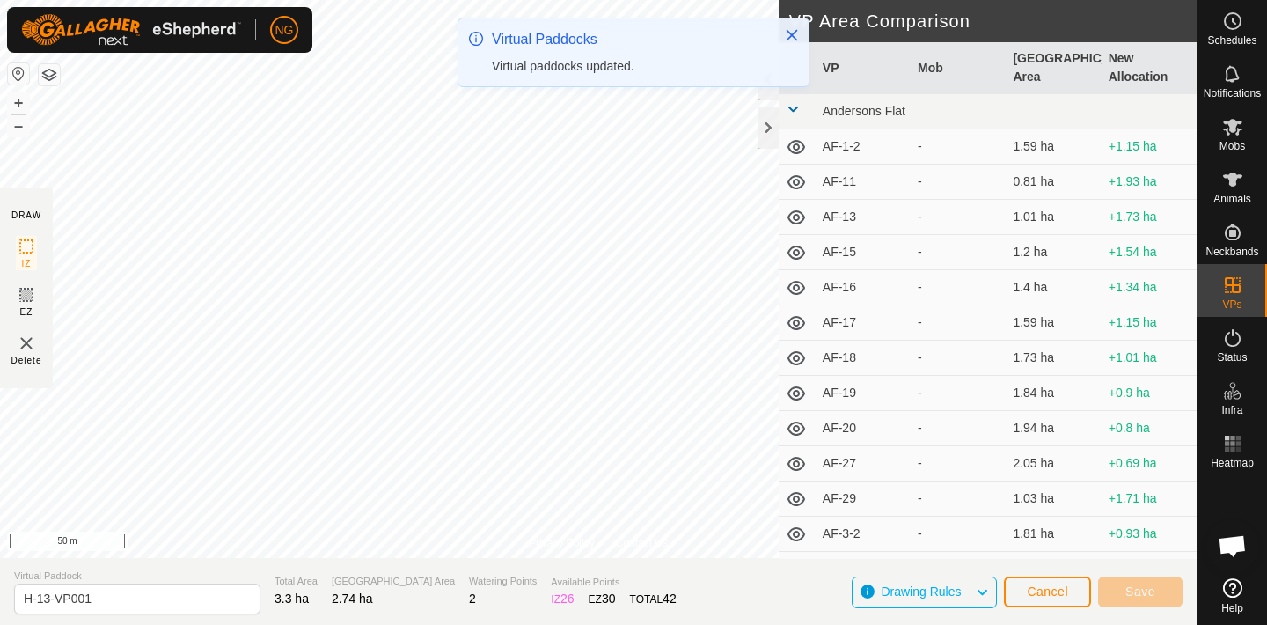
click at [534, 54] on div "NG Schedules Notifications Mobs Animals Neckbands VPs Status Infra Heatmap Help…" at bounding box center [633, 312] width 1267 height 625
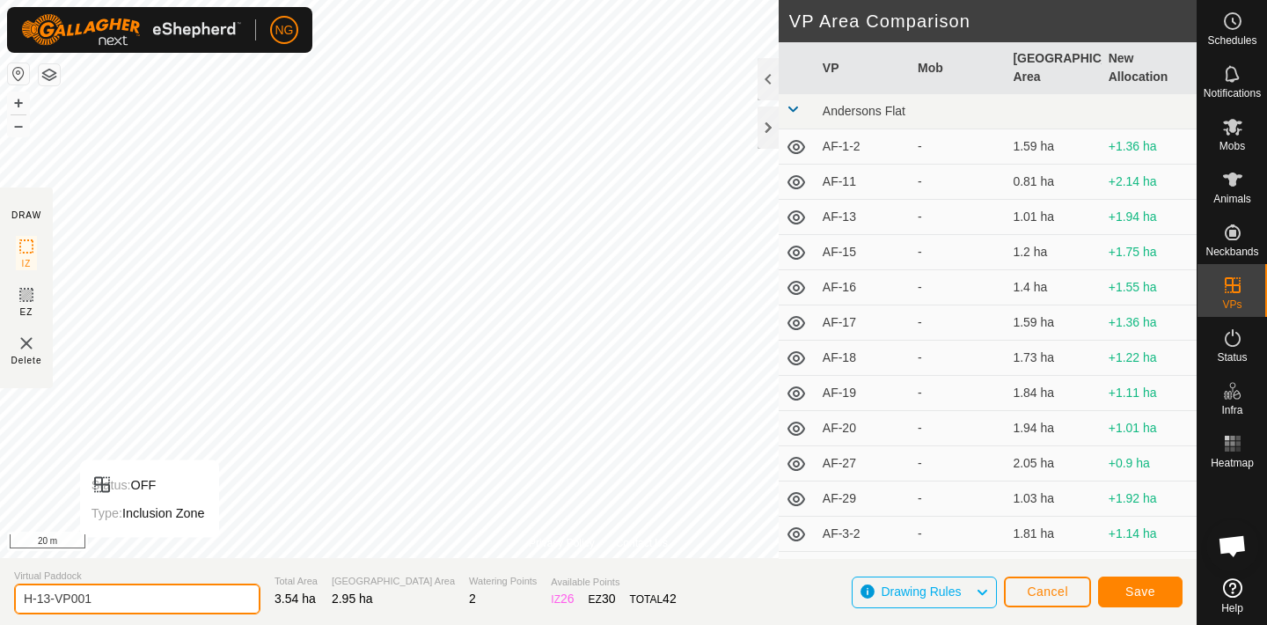
click at [108, 603] on input "H-13-VP001" at bounding box center [137, 598] width 246 height 31
click at [134, 604] on input "H-13-VP001" at bounding box center [137, 598] width 246 height 31
type input "H-14"
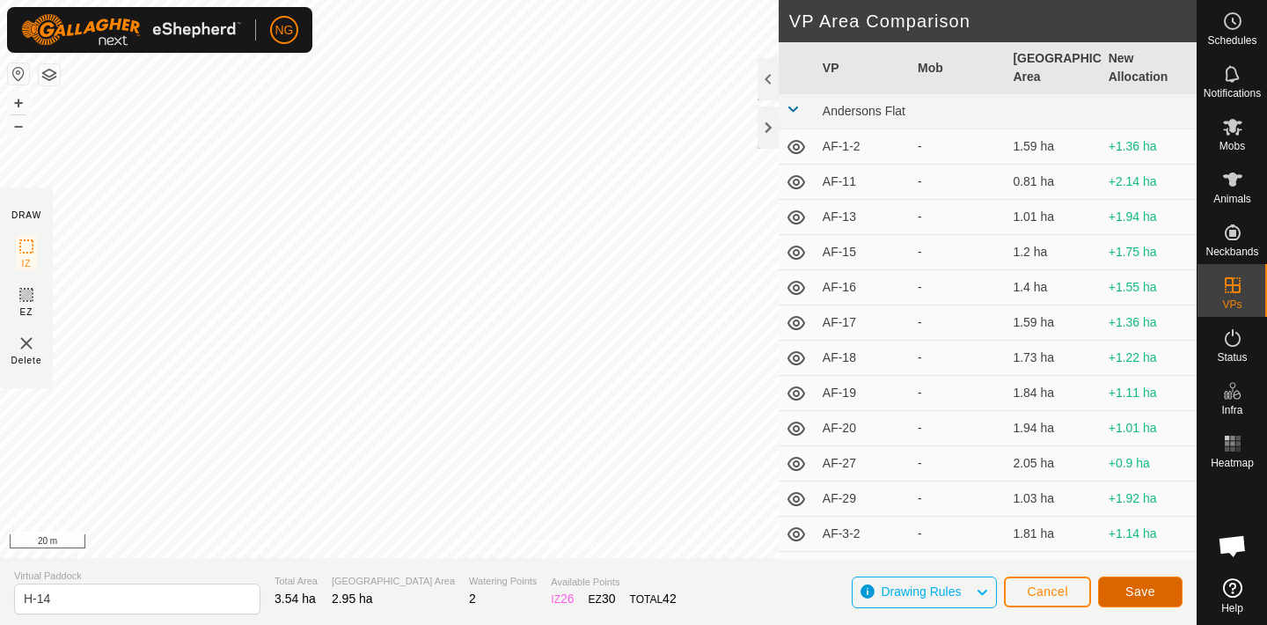
click at [1124, 579] on button "Save" at bounding box center [1140, 591] width 84 height 31
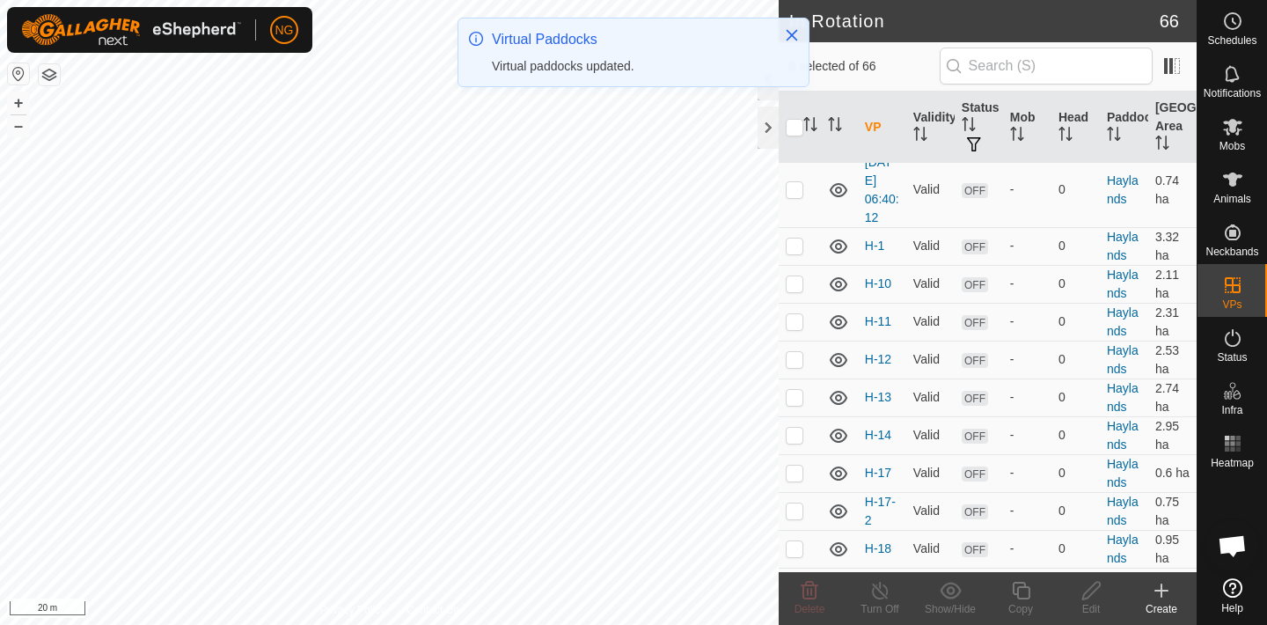
scroll to position [1673, 0]
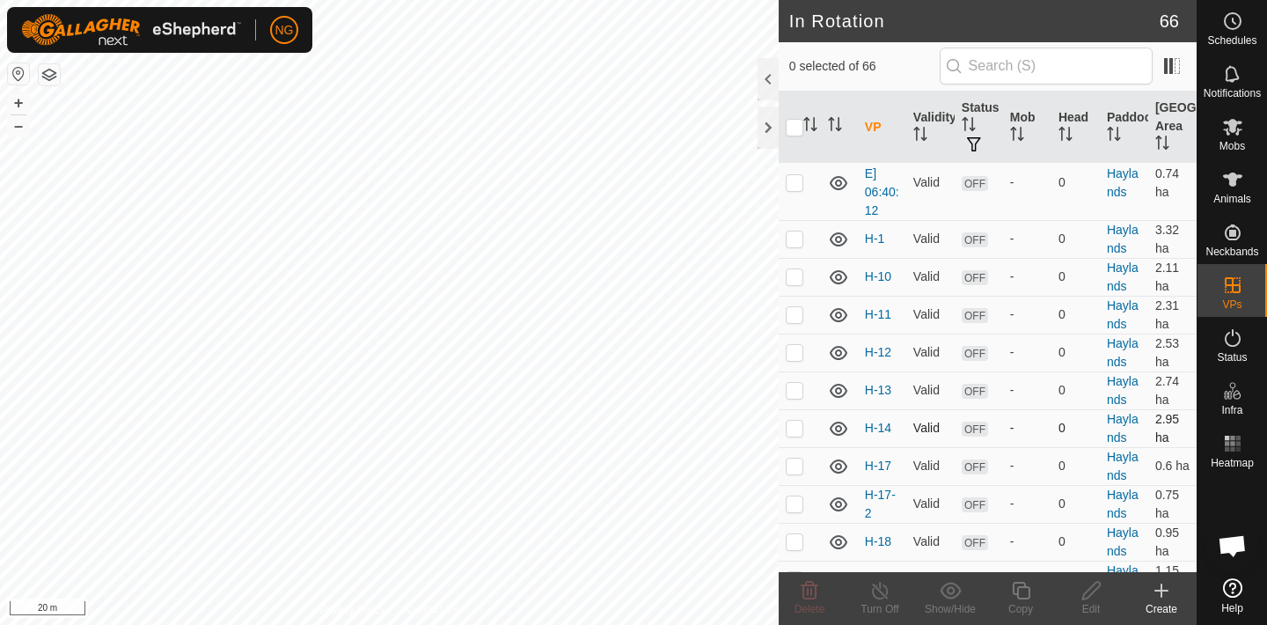
click at [793, 426] on p-checkbox at bounding box center [795, 428] width 18 height 14
checkbox input "true"
click at [1017, 592] on icon at bounding box center [1021, 591] width 18 height 18
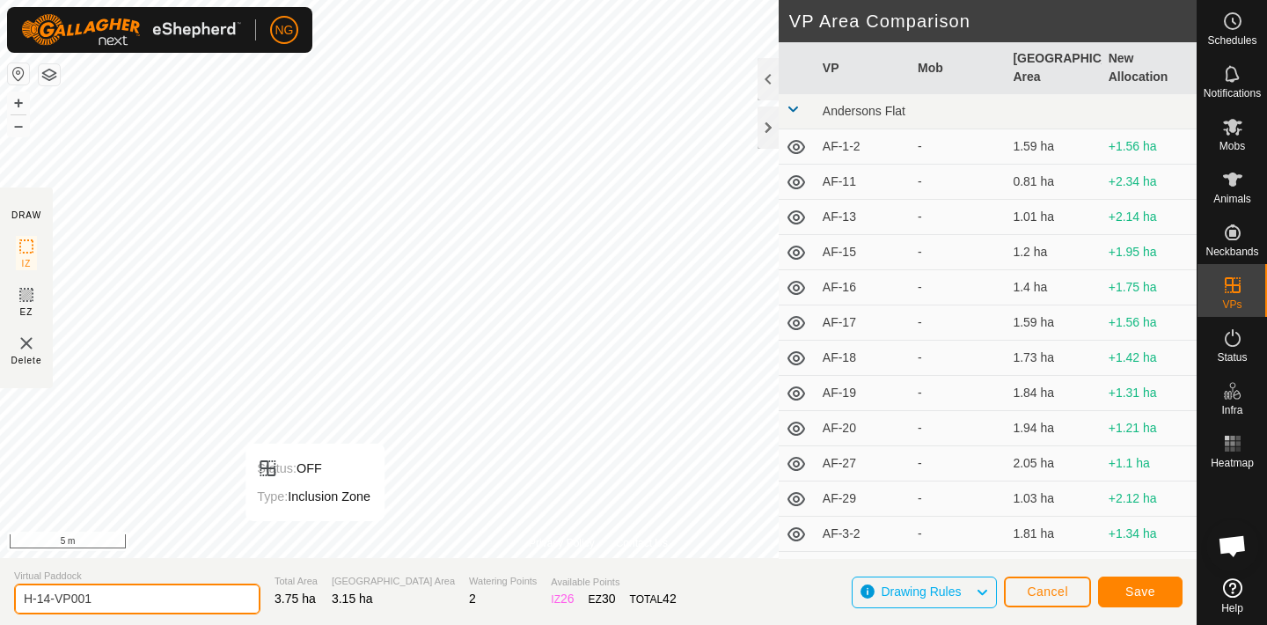
click at [102, 601] on input "H-14-VP001" at bounding box center [137, 598] width 246 height 31
type input "H-15"
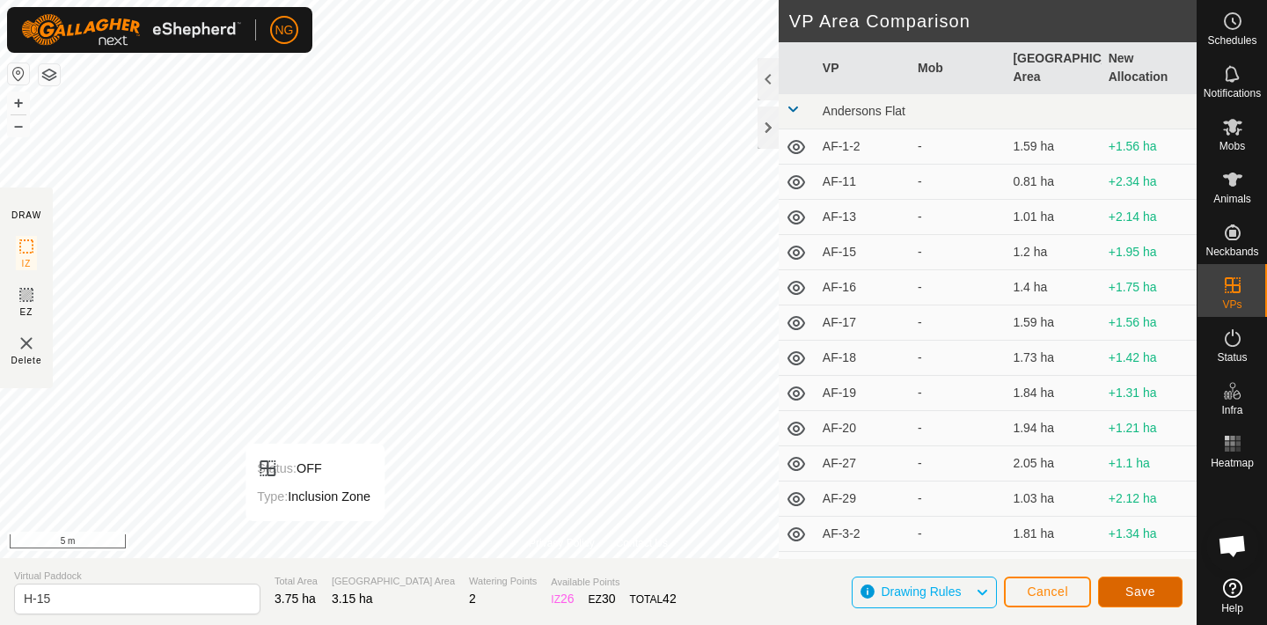
click at [1152, 587] on span "Save" at bounding box center [1140, 591] width 30 height 14
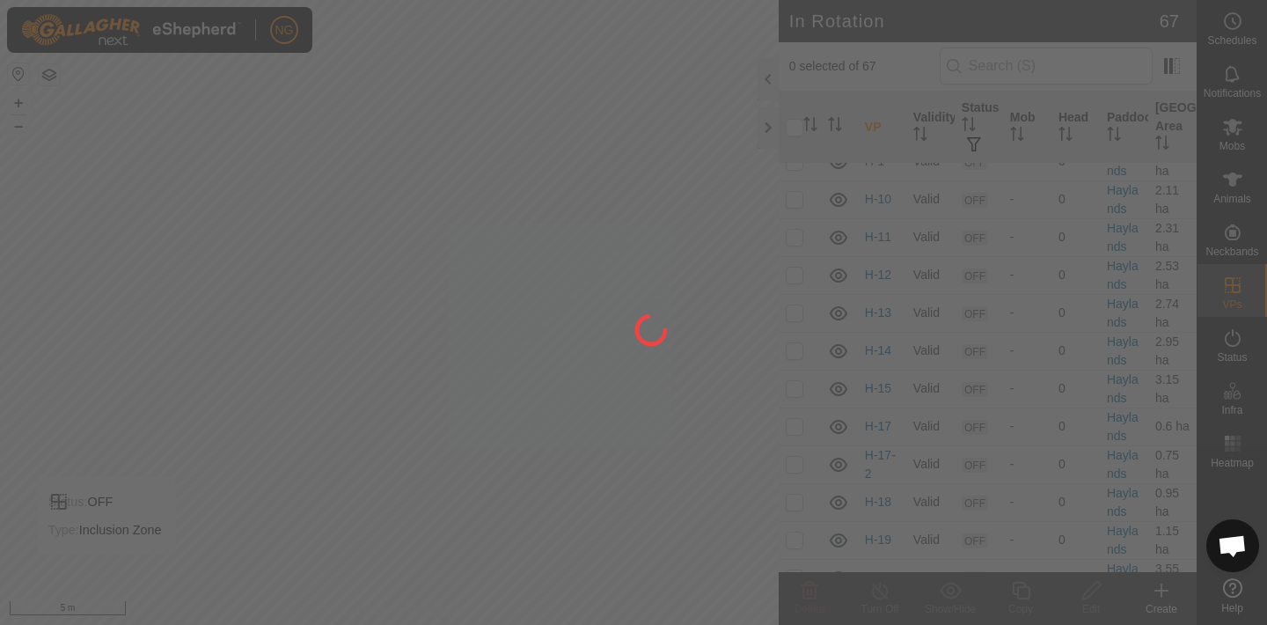
scroll to position [1758, 0]
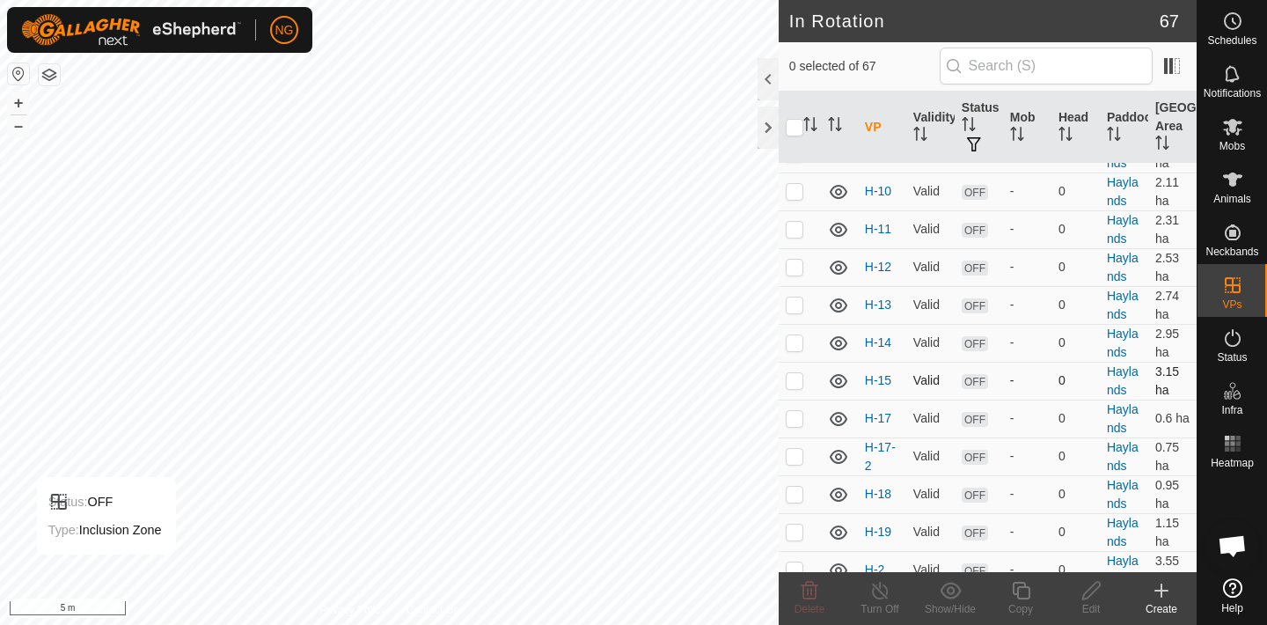
click at [794, 377] on p-checkbox at bounding box center [795, 380] width 18 height 14
checkbox input "true"
click at [1024, 592] on icon at bounding box center [1021, 590] width 22 height 21
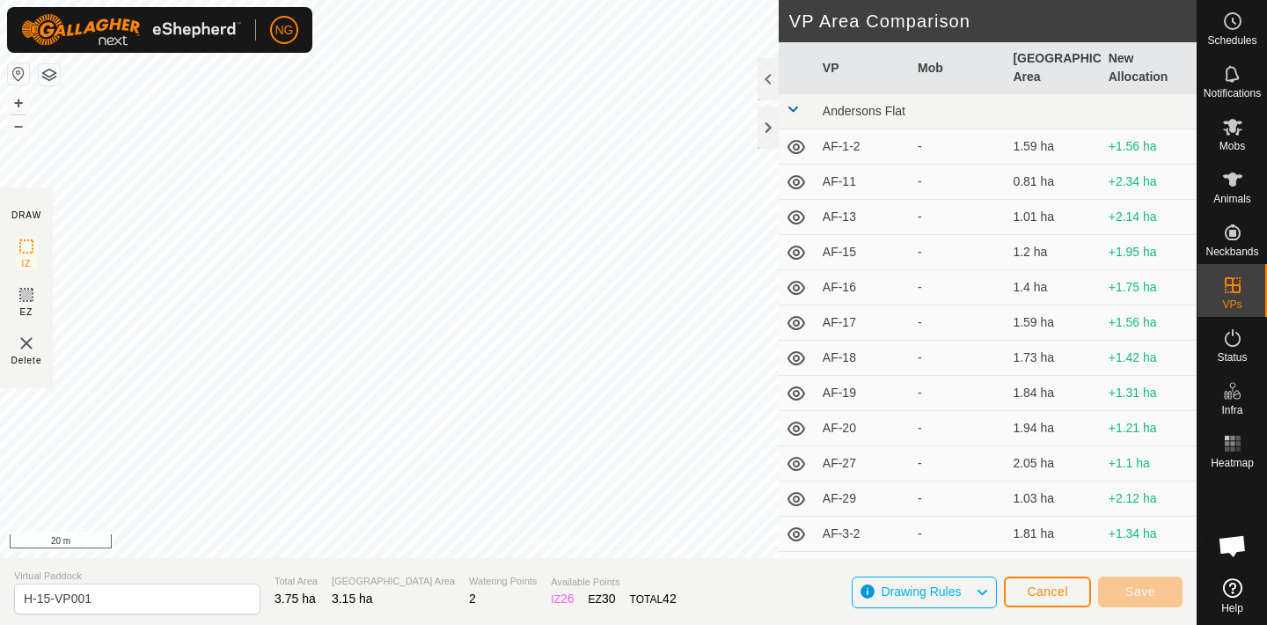
click at [425, 573] on div "Privacy Policy Contact Us Status: OFF Type: Inclusion Zone + – ⇧ i 20 m DRAW IZ…" at bounding box center [598, 312] width 1197 height 625
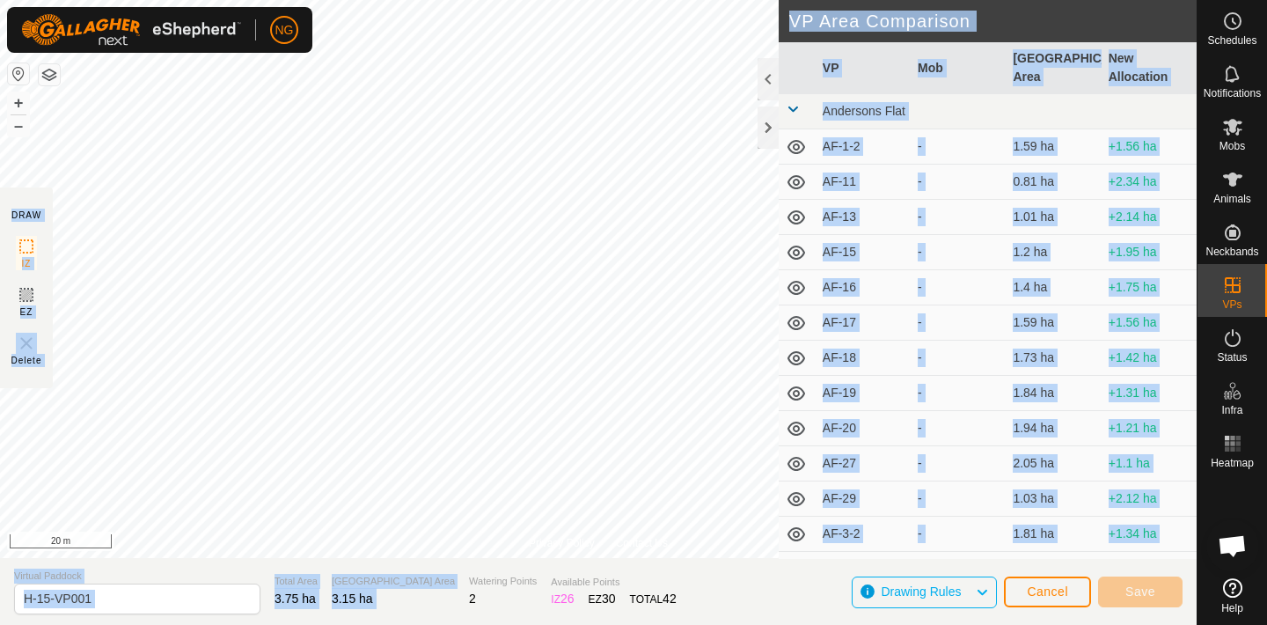
click at [531, 459] on div "Privacy Policy Contact Us Status: OFF Type: Inclusion Zone + – ⇧ i 20 m DRAW IZ…" at bounding box center [598, 312] width 1197 height 625
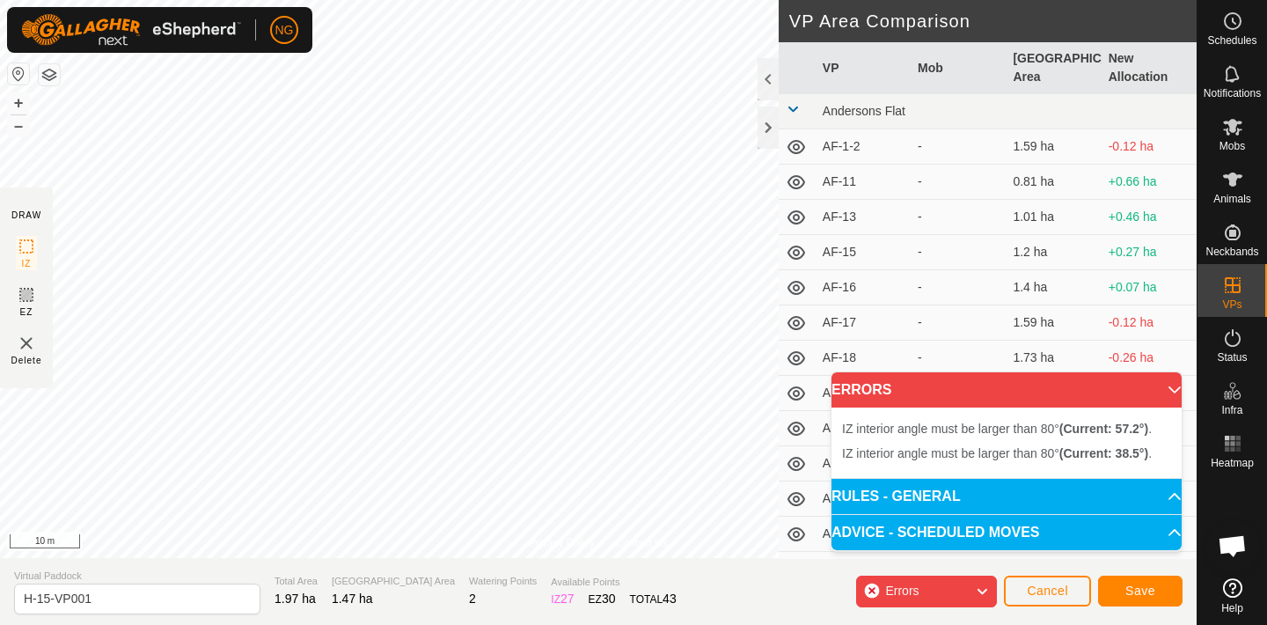
click at [633, 580] on section "Virtual Paddock H-15-VP001 Total Area 1.97 ha Grazing Area 1.47 ha Watering Poi…" at bounding box center [598, 591] width 1197 height 67
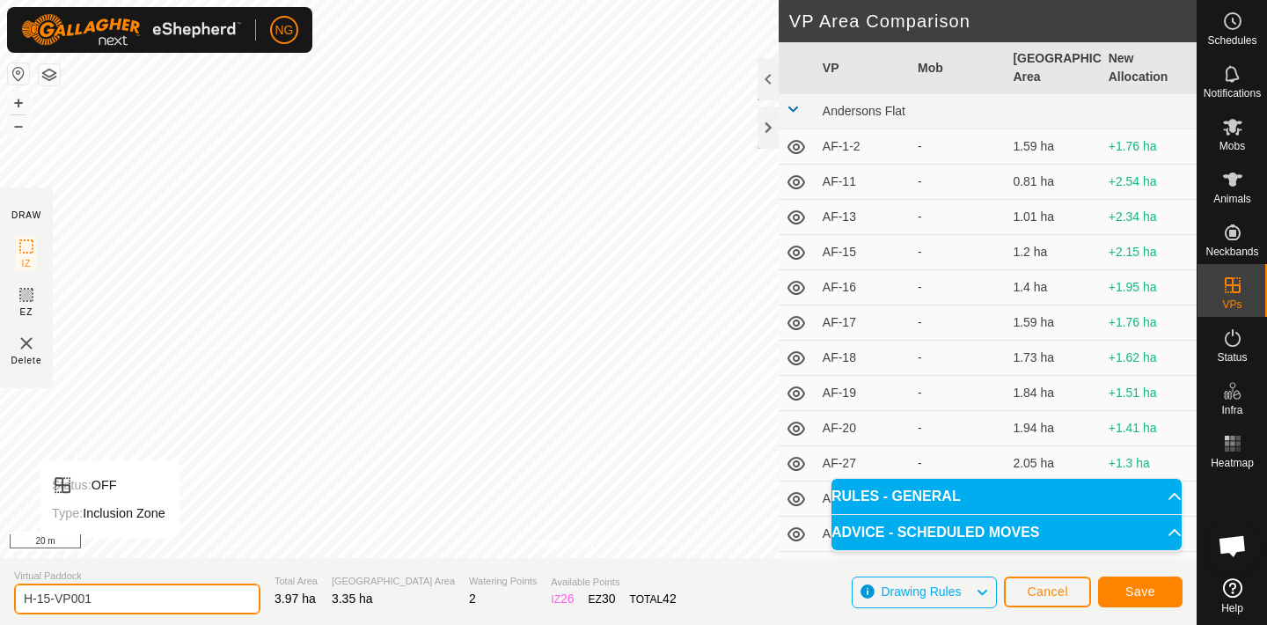
click at [99, 599] on input "H-15-VP001" at bounding box center [137, 598] width 246 height 31
type input "H-16"
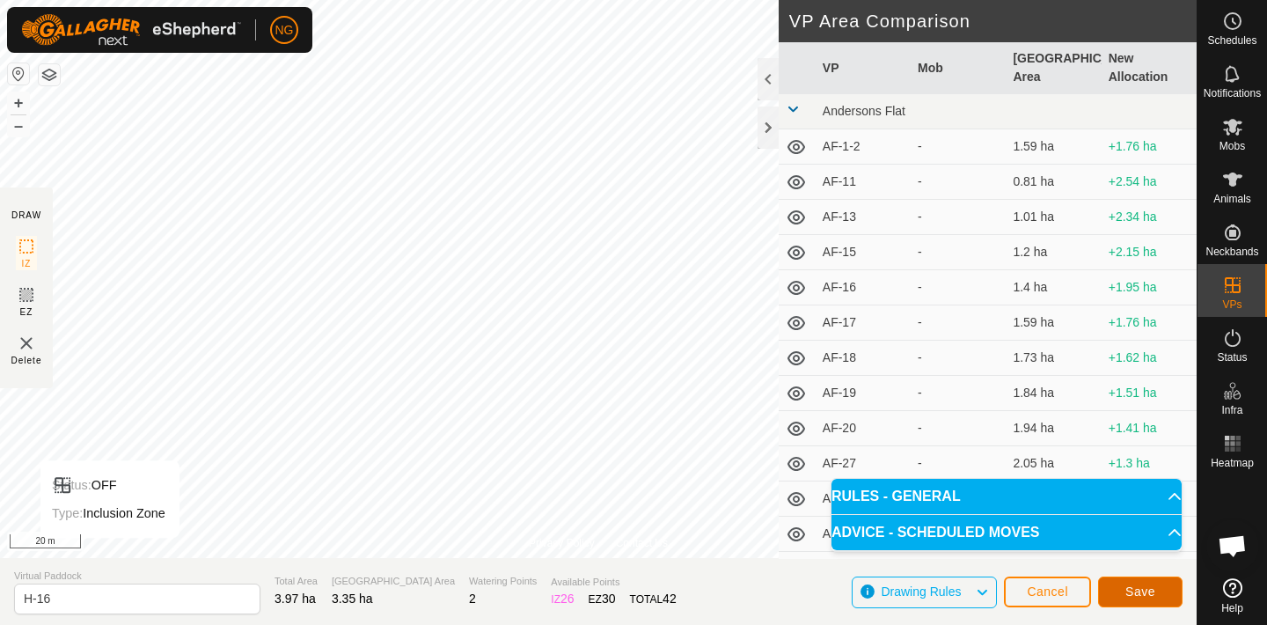
click at [1124, 587] on button "Save" at bounding box center [1140, 591] width 84 height 31
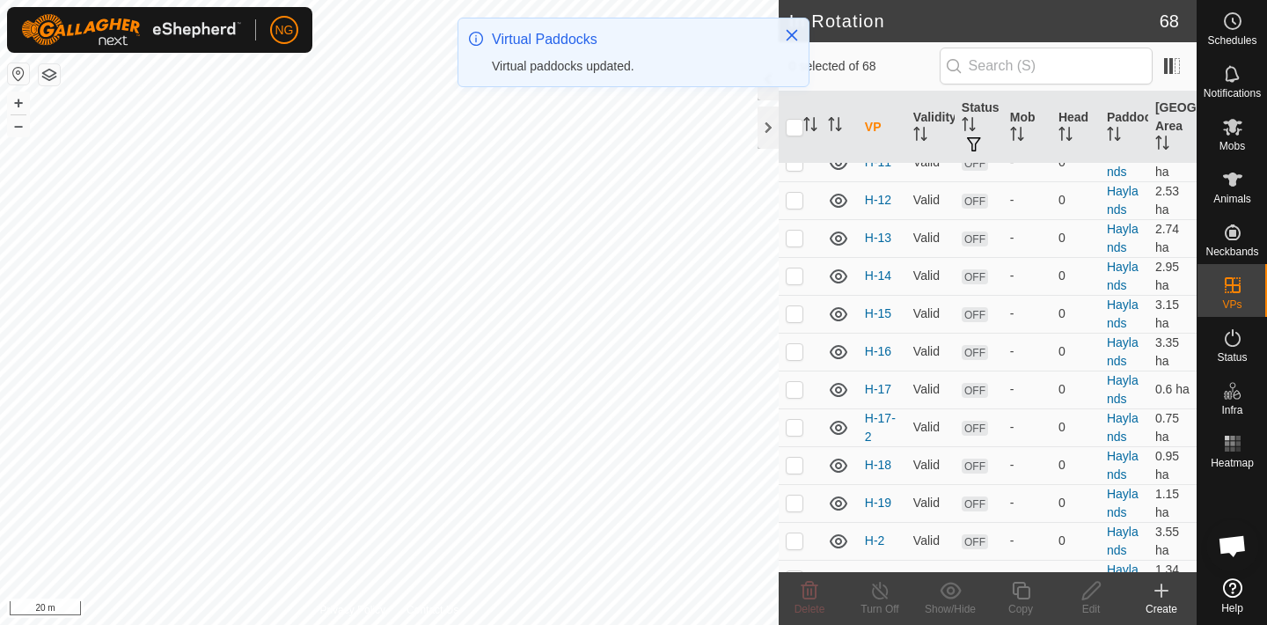
scroll to position [1832, 0]
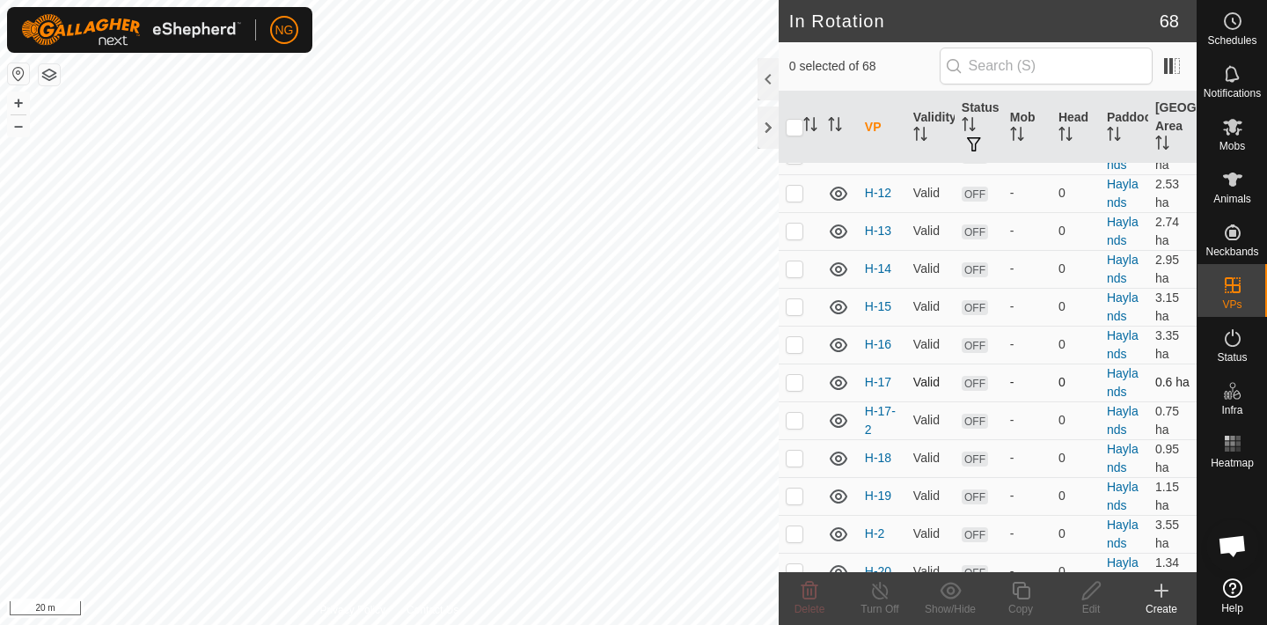
click at [795, 383] on p-checkbox at bounding box center [795, 382] width 18 height 14
click at [796, 381] on p-checkbox at bounding box center [795, 382] width 18 height 14
checkbox input "false"
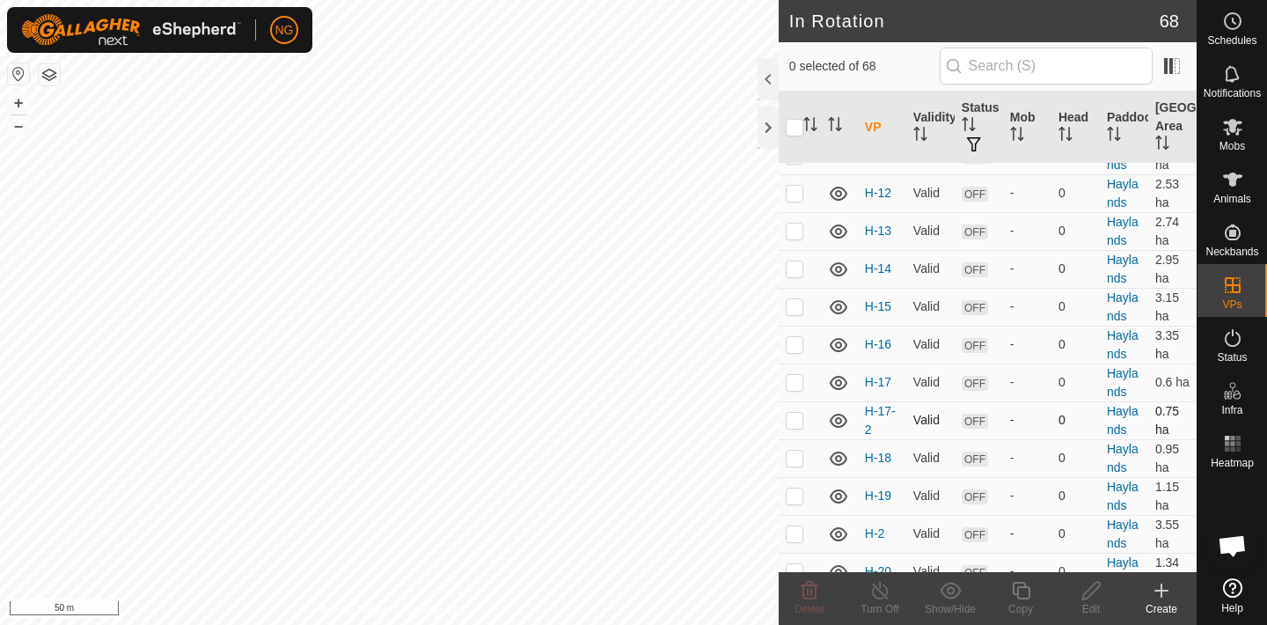
click at [795, 421] on p-checkbox at bounding box center [795, 420] width 18 height 14
click at [794, 414] on p-checkbox at bounding box center [795, 420] width 18 height 14
checkbox input "false"
click at [794, 377] on p-checkbox at bounding box center [795, 382] width 18 height 14
checkbox input "true"
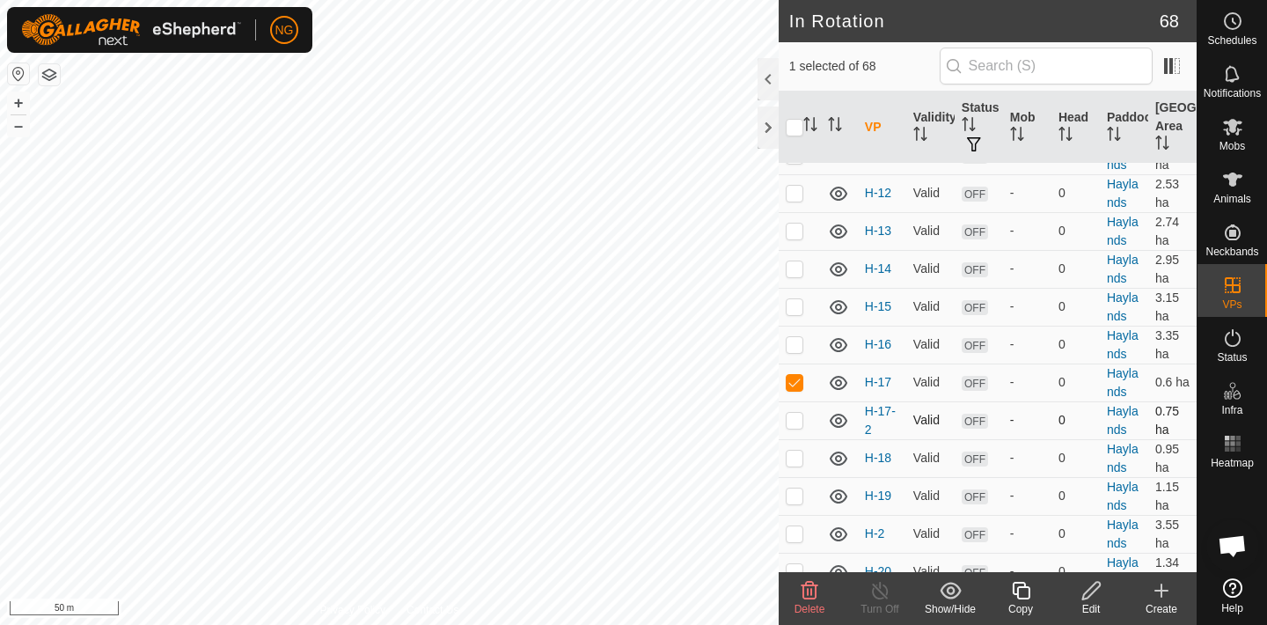
click at [794, 416] on p-checkbox at bounding box center [795, 420] width 18 height 14
checkbox input "true"
click at [795, 375] on p-checkbox at bounding box center [795, 382] width 18 height 14
checkbox input "false"
click at [808, 589] on icon at bounding box center [810, 591] width 17 height 18
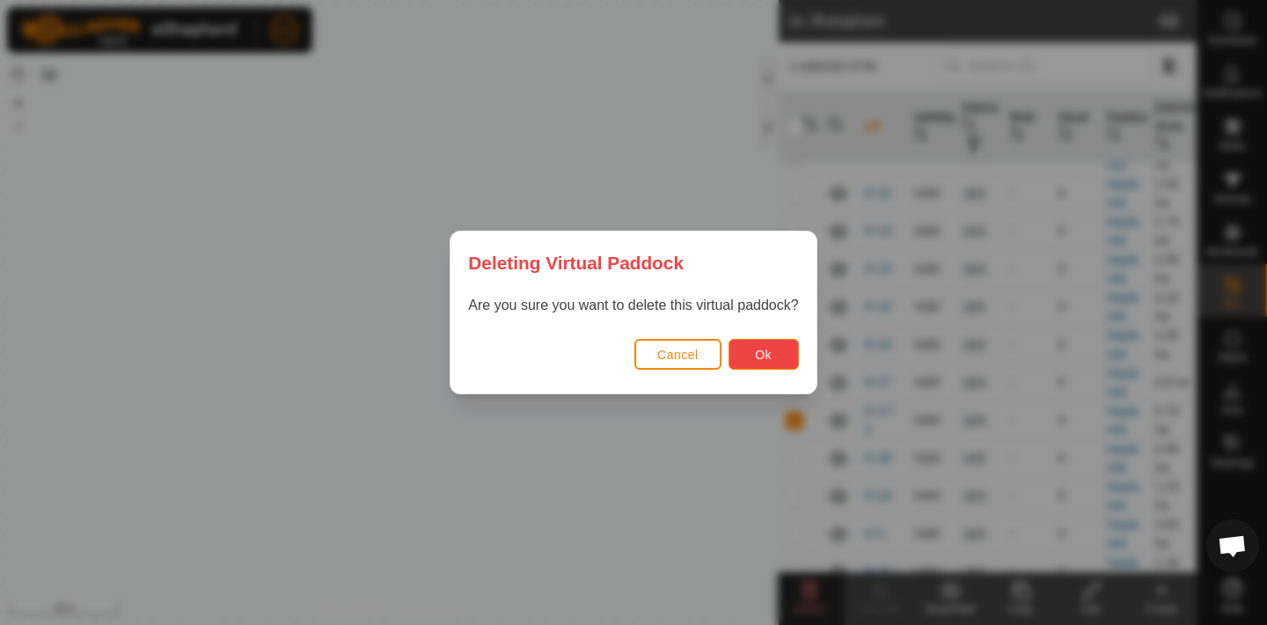
click at [756, 350] on span "Ok" at bounding box center [763, 355] width 17 height 14
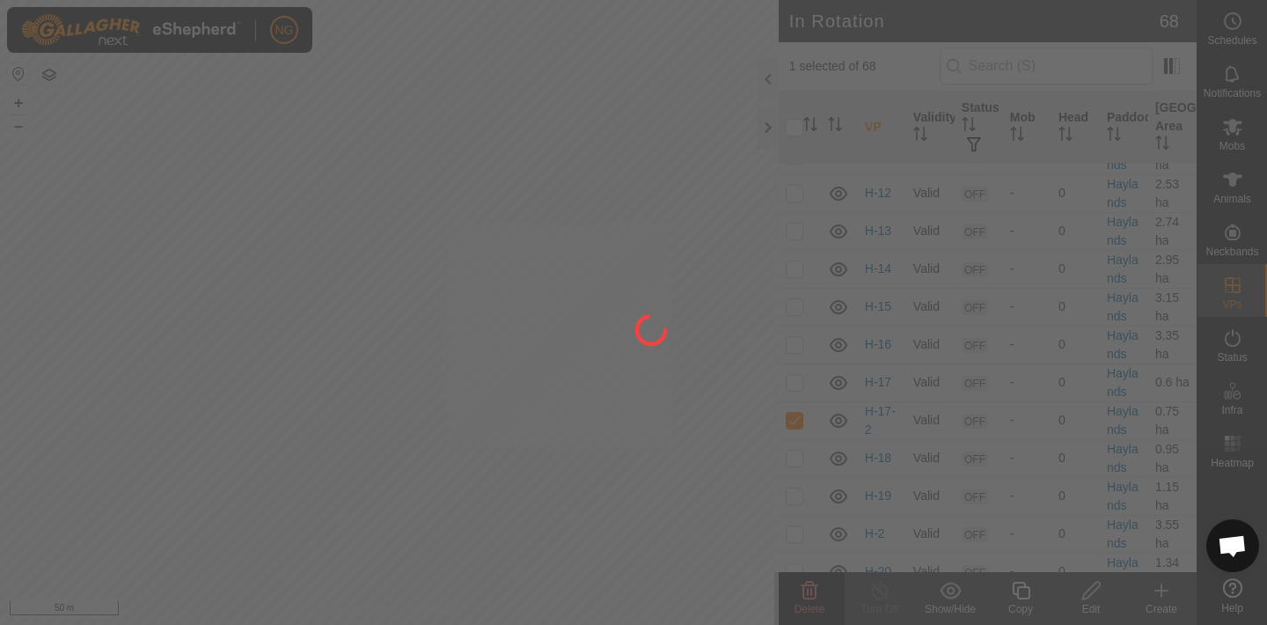
checkbox input "false"
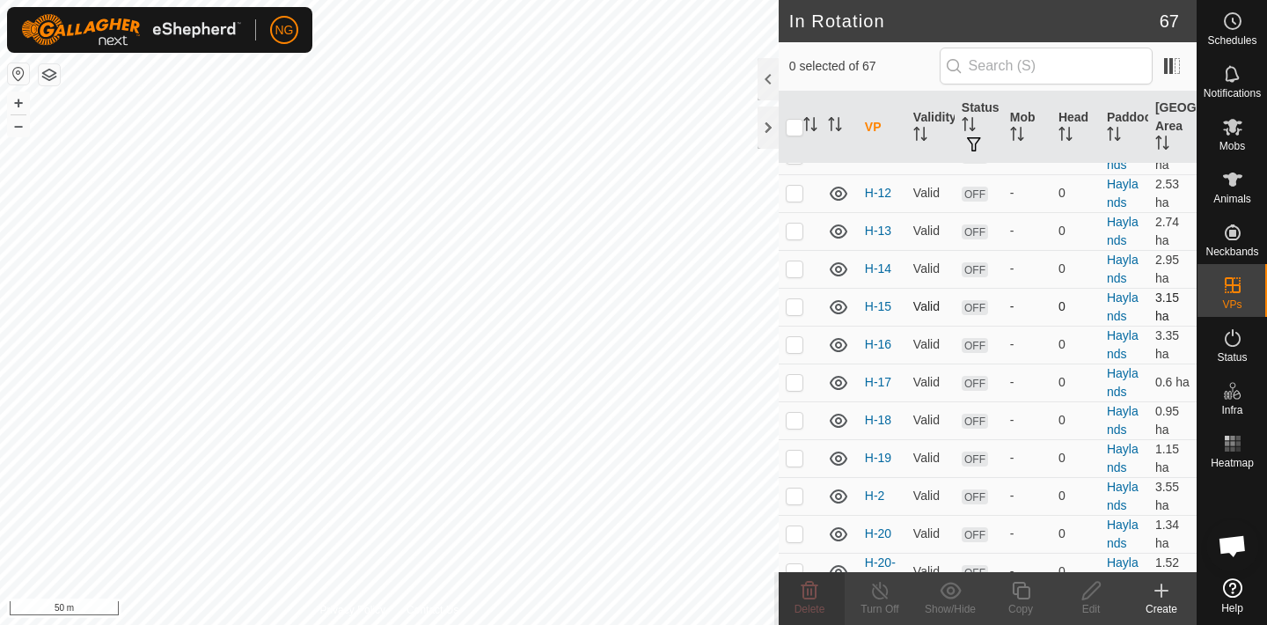
click at [841, 311] on div "In Rotation 67 0 selected of 67 VP Validity Status Mob Head Paddock Grazing Are…" at bounding box center [598, 312] width 1197 height 625
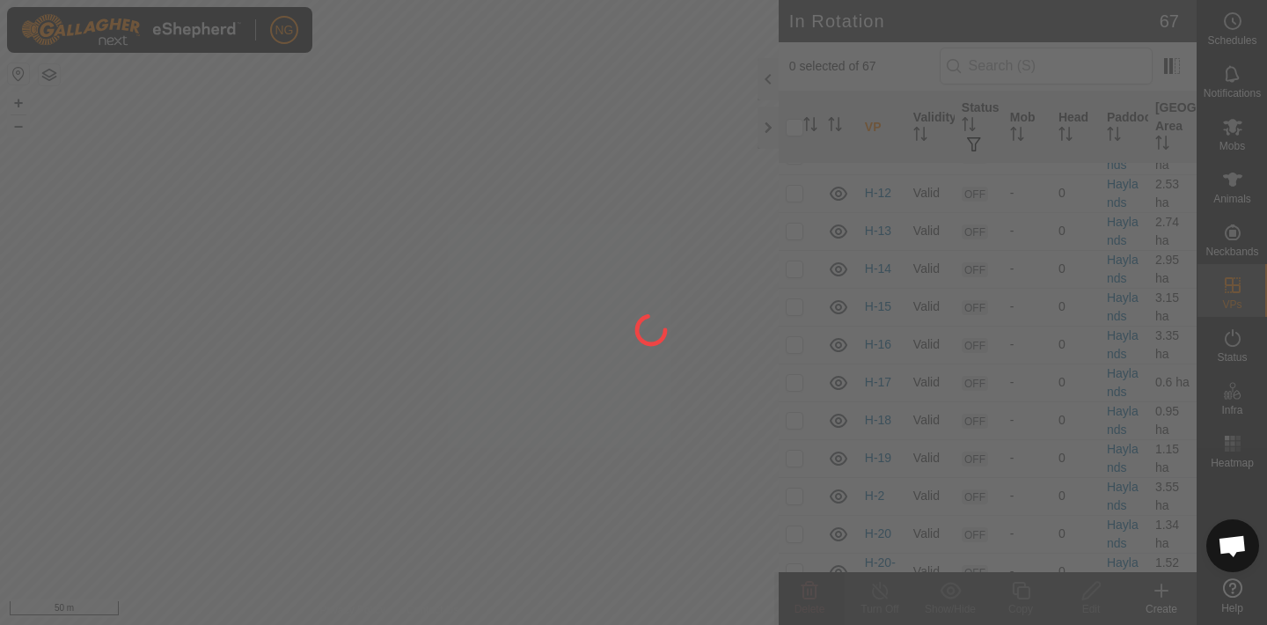
click at [602, 550] on div "NG Schedules Notifications Mobs Animals Neckbands VPs Status Infra Heatmap Help…" at bounding box center [633, 312] width 1267 height 625
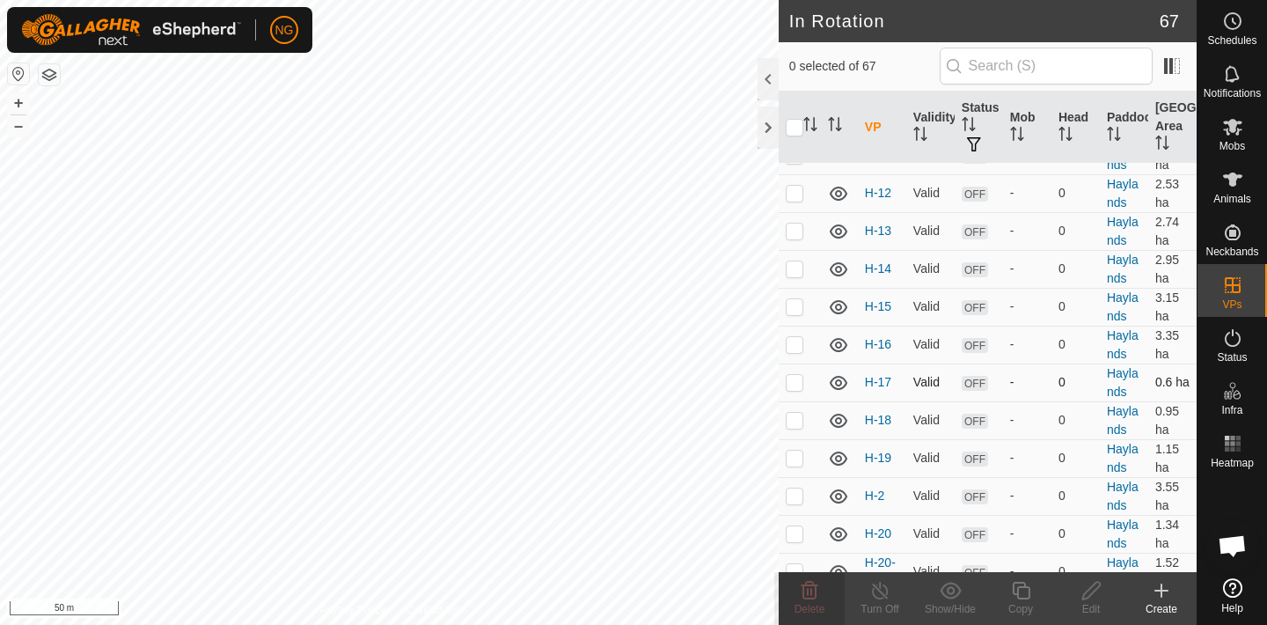
click at [795, 382] on p-checkbox at bounding box center [795, 382] width 18 height 14
checkbox input "false"
click at [793, 343] on p-checkbox at bounding box center [795, 344] width 18 height 14
checkbox input "true"
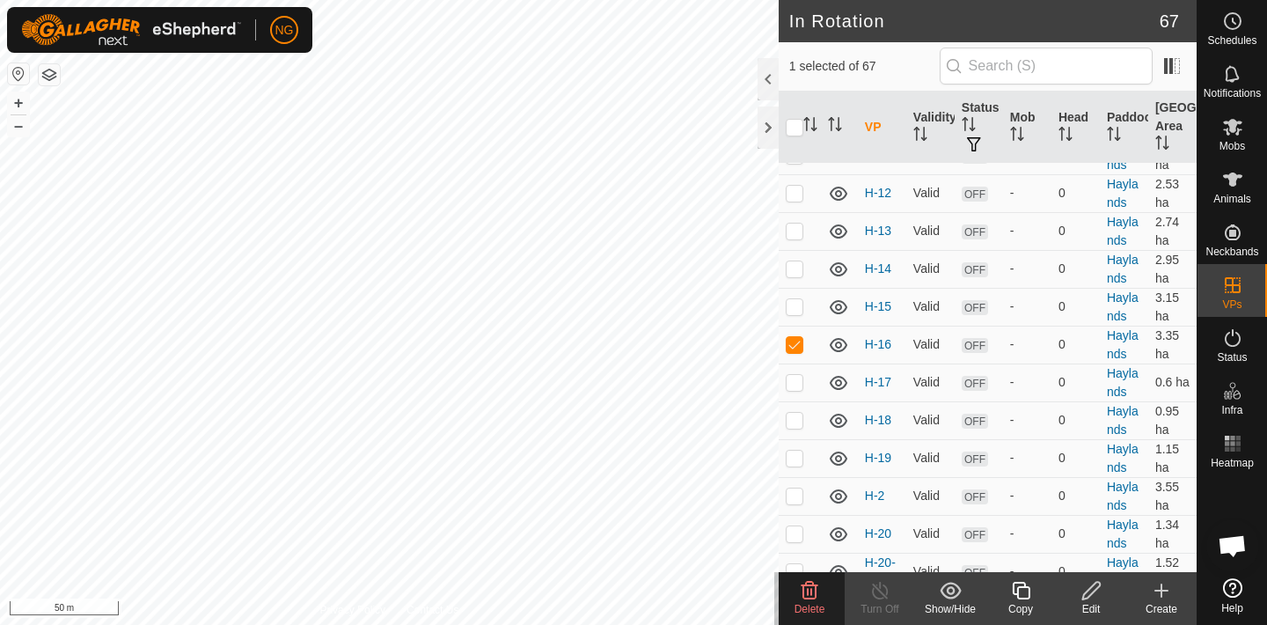
click at [1020, 591] on icon at bounding box center [1021, 590] width 22 height 21
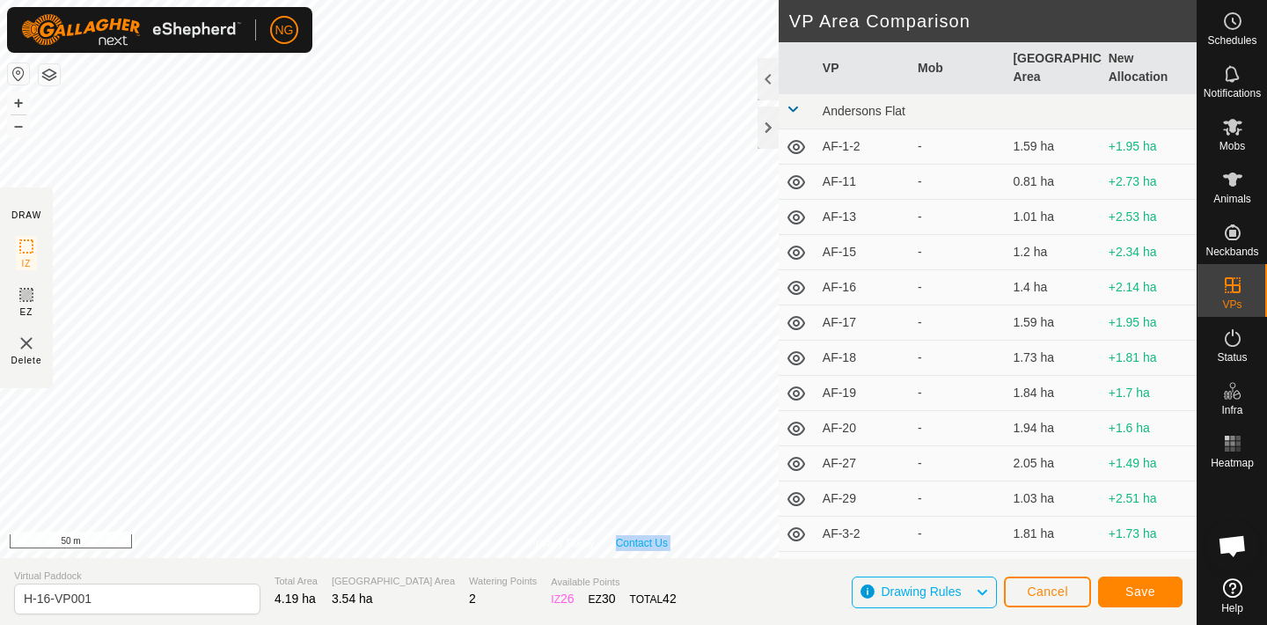
click at [611, 472] on div "Privacy Policy Contact Us H-16 Status: OFF Type: Inclusion Zone + – ⇧ i 50 m" at bounding box center [598, 279] width 1197 height 558
click at [655, 539] on link "Contact Us" at bounding box center [642, 543] width 52 height 16
click at [1049, 589] on span "Cancel" at bounding box center [1047, 591] width 41 height 14
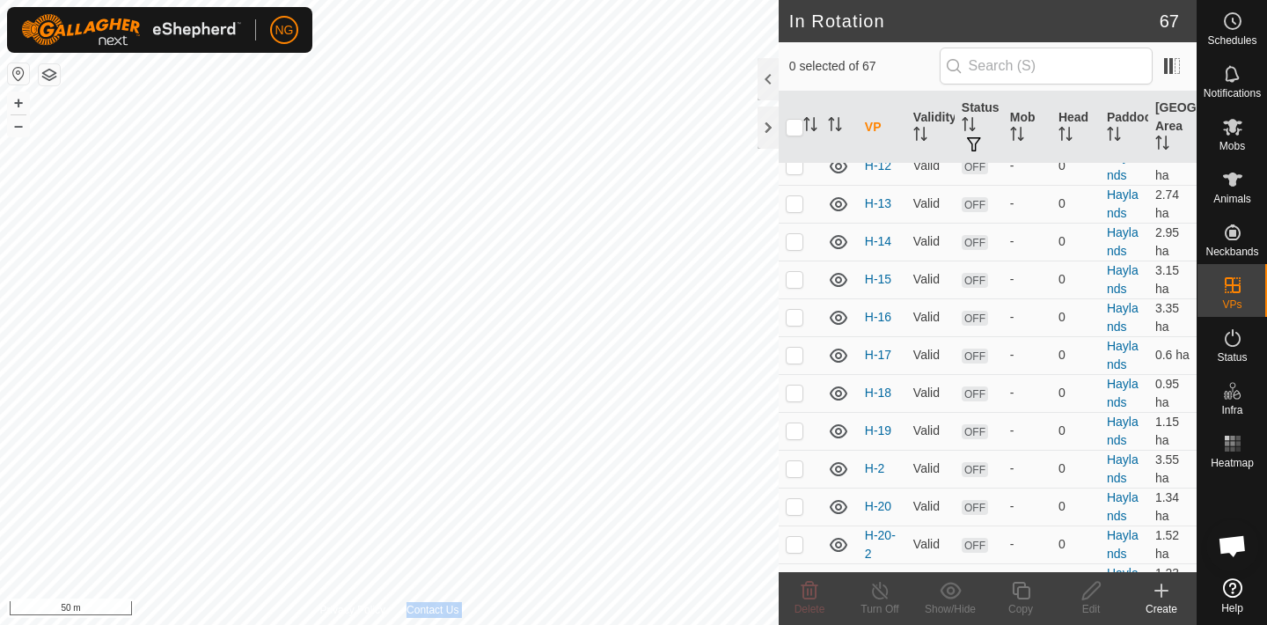
scroll to position [1866, 0]
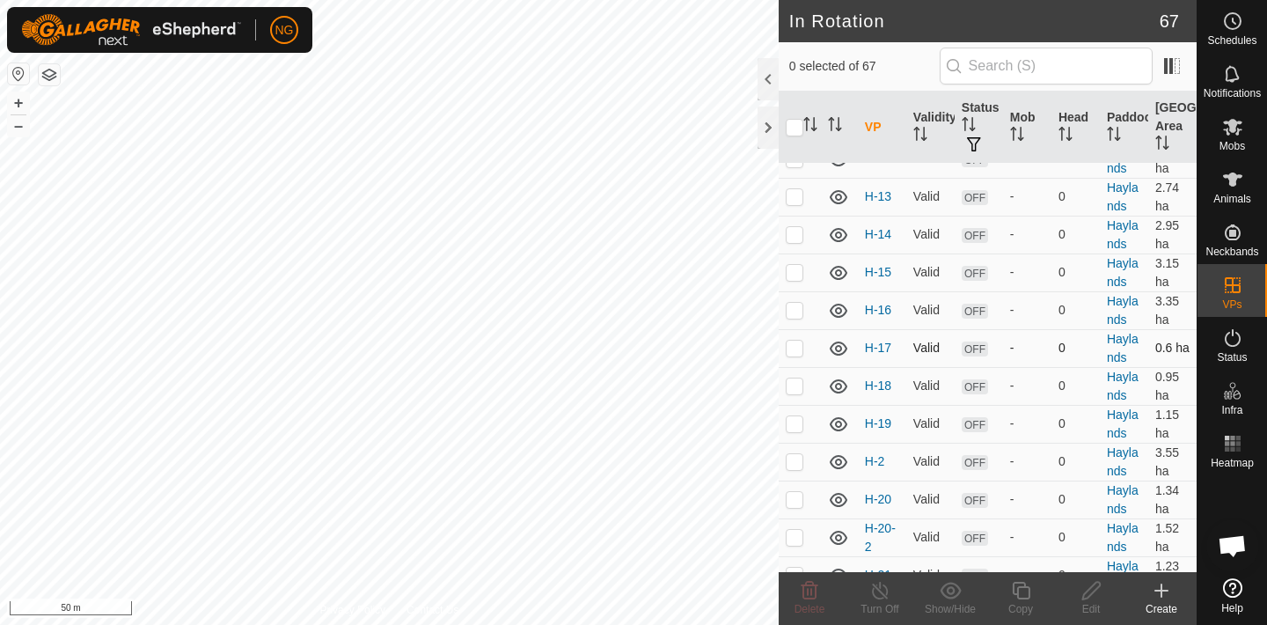
click at [795, 350] on p-checkbox at bounding box center [795, 348] width 18 height 14
checkbox input "false"
click at [791, 306] on p-checkbox at bounding box center [795, 310] width 18 height 14
checkbox input "true"
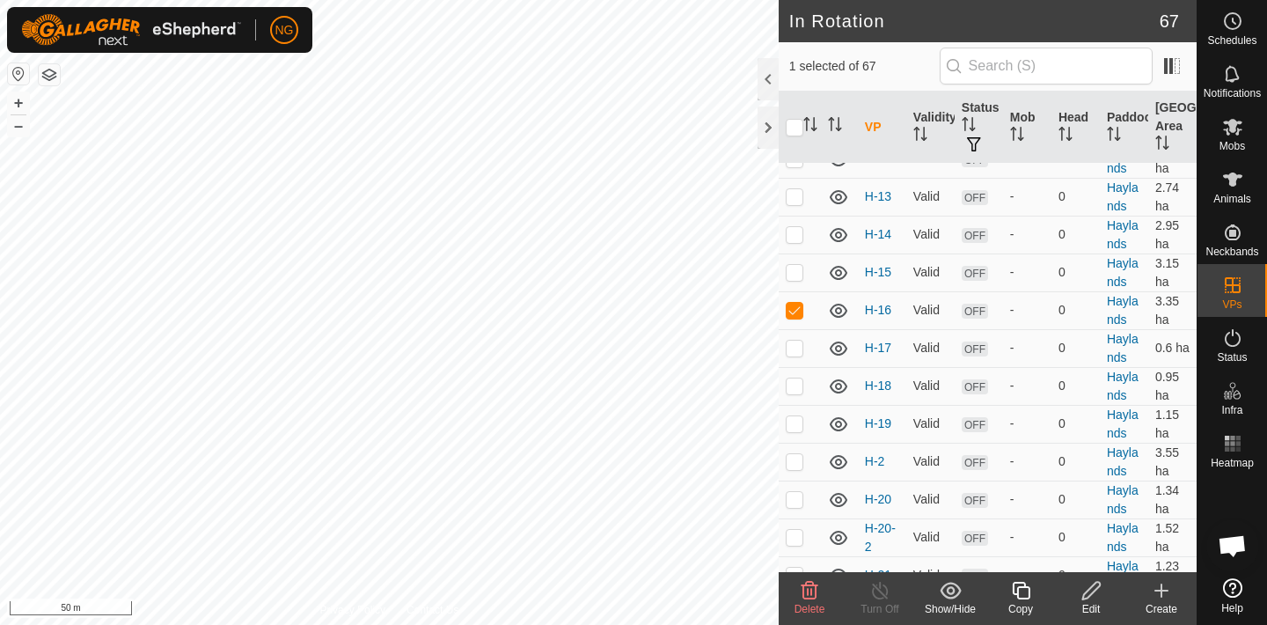
click at [1020, 591] on icon at bounding box center [1021, 590] width 22 height 21
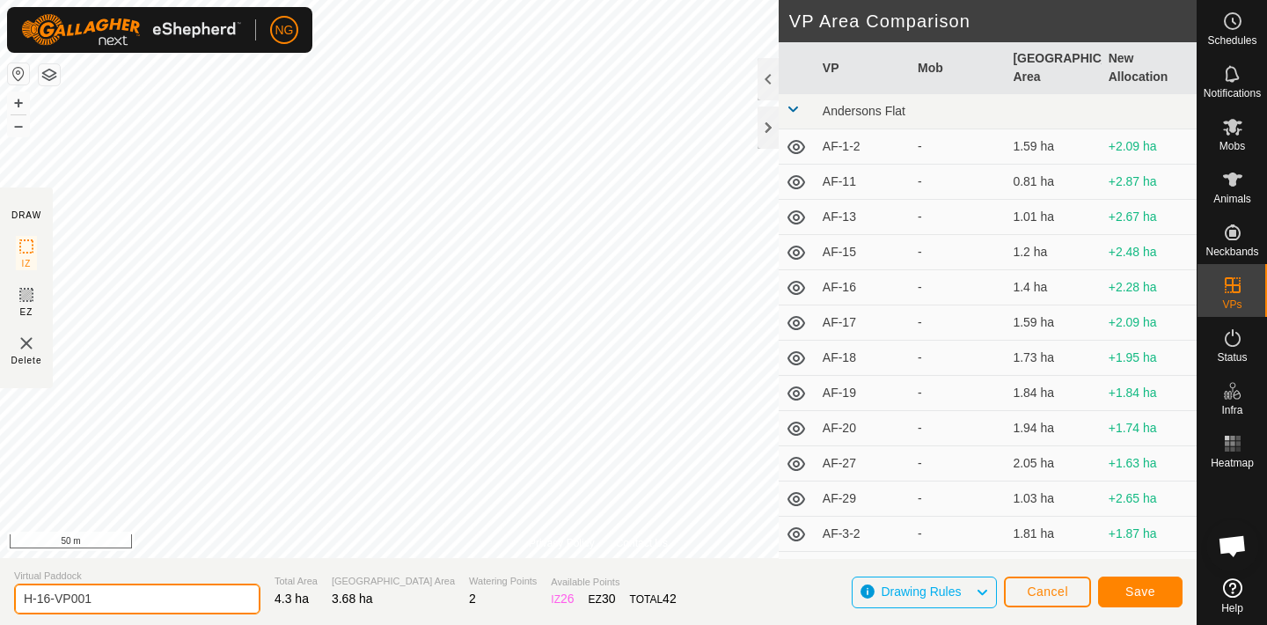
click at [101, 604] on input "H-16-VP001" at bounding box center [137, 598] width 246 height 31
type input "H-17-2"
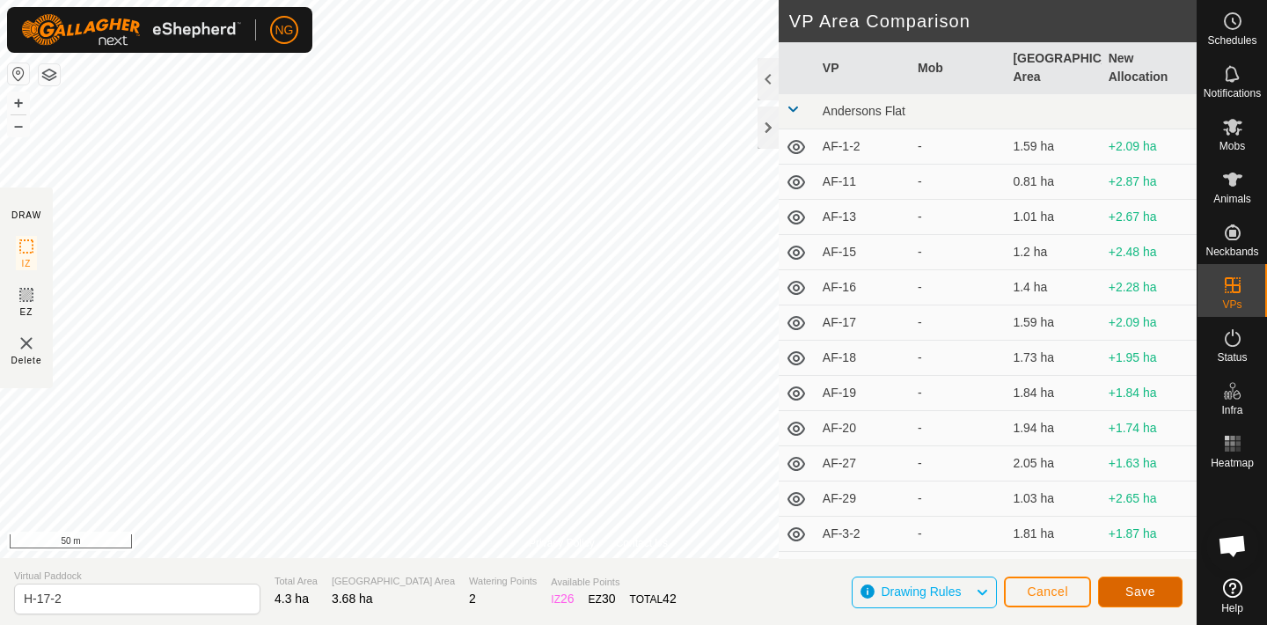
click at [1129, 587] on span "Save" at bounding box center [1140, 591] width 30 height 14
